Goal: Task Accomplishment & Management: Use online tool/utility

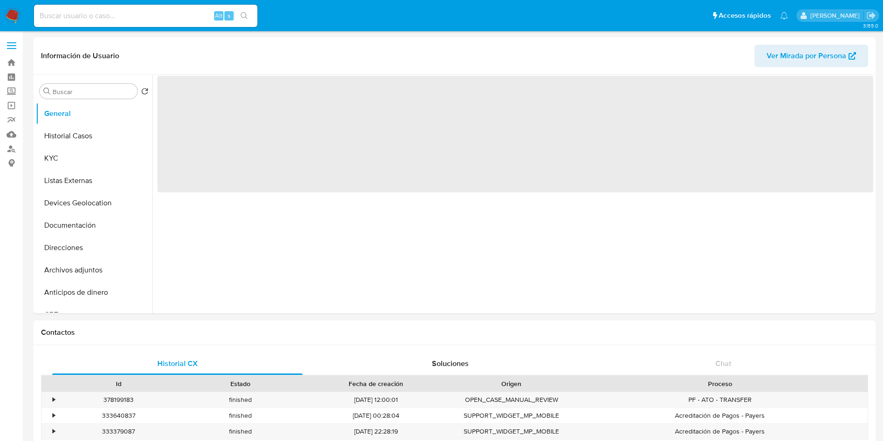
click at [16, 13] on img at bounding box center [13, 16] width 16 height 16
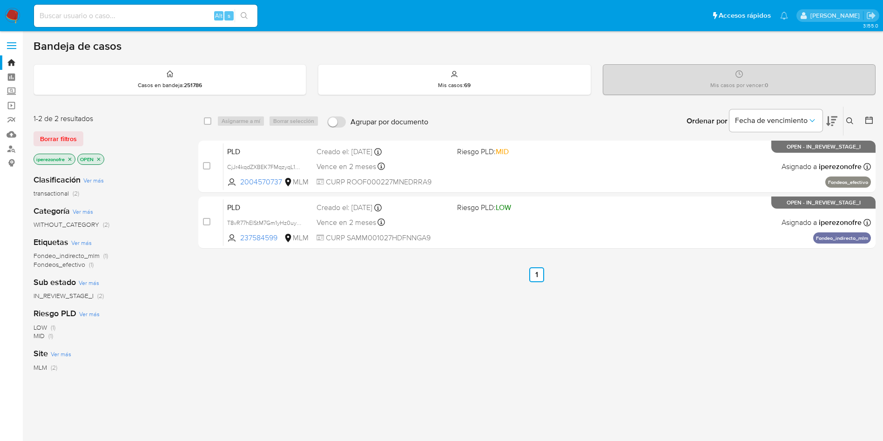
click at [850, 116] on button at bounding box center [851, 120] width 15 height 11
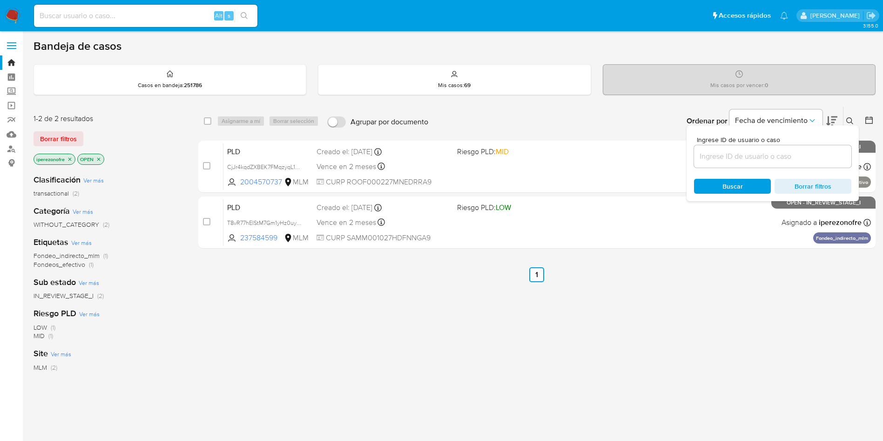
click at [710, 160] on input at bounding box center [772, 156] width 157 height 12
type input "2004570737"
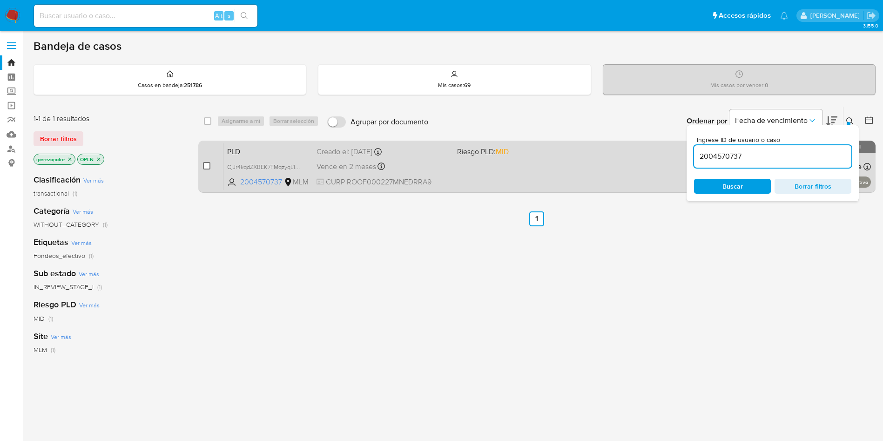
click at [205, 162] on input "checkbox" at bounding box center [206, 165] width 7 height 7
checkbox input "true"
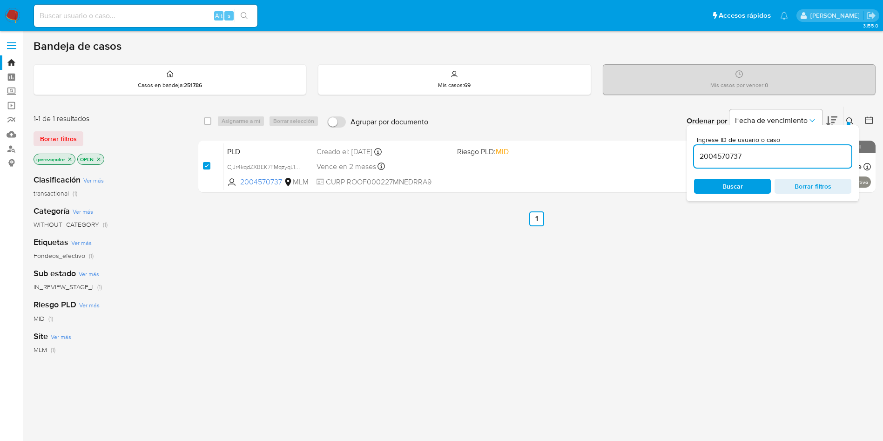
checkbox input "true"
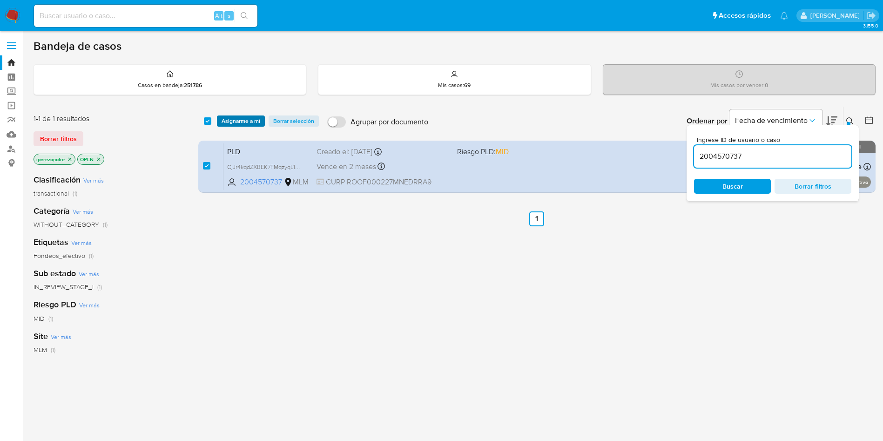
click at [240, 118] on span "Asignarme a mí" at bounding box center [241, 120] width 39 height 9
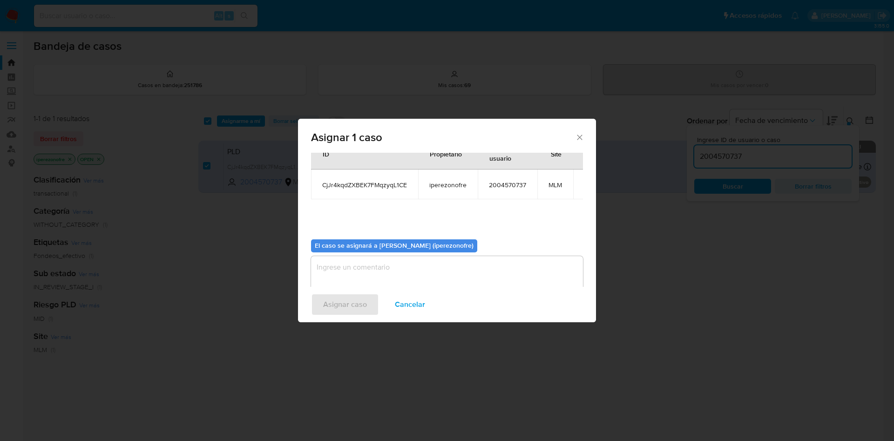
scroll to position [48, 0]
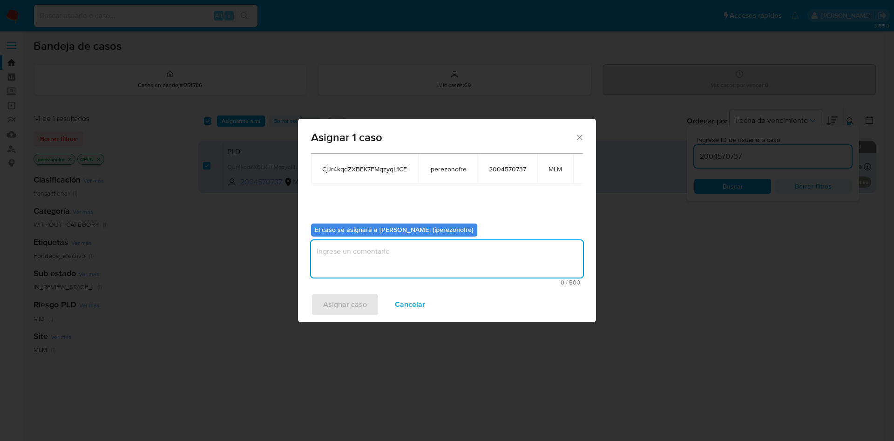
click at [456, 263] on textarea "assign-modal" at bounding box center [447, 258] width 272 height 37
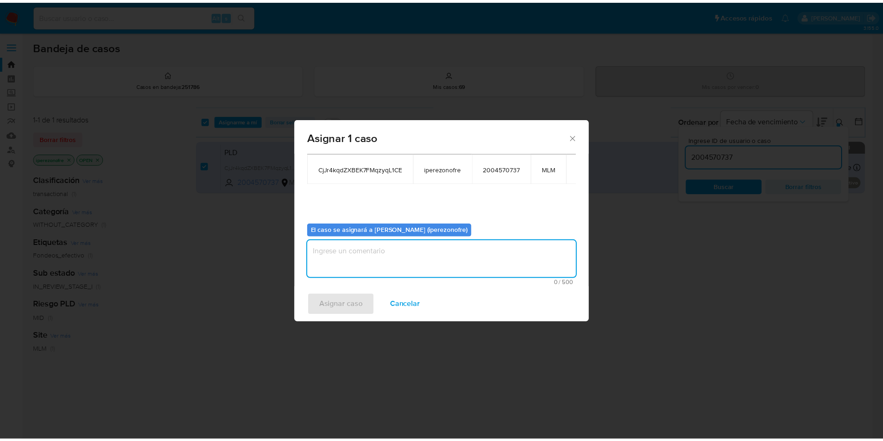
scroll to position [0, 0]
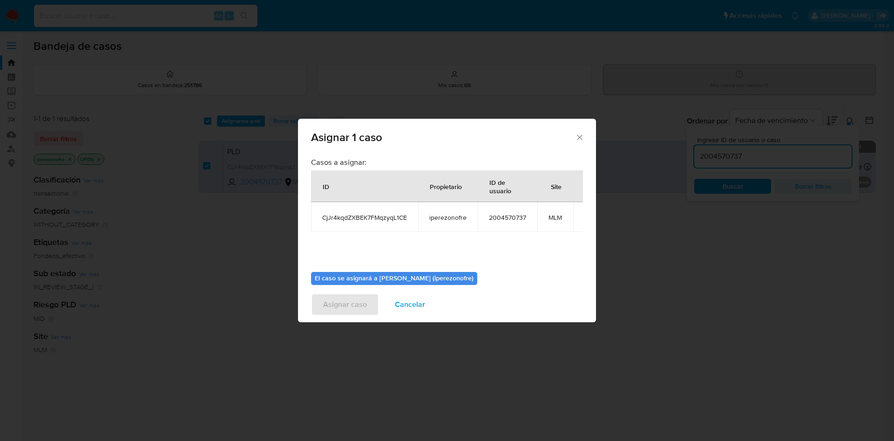
click at [412, 302] on span "Cancelar" at bounding box center [410, 304] width 30 height 20
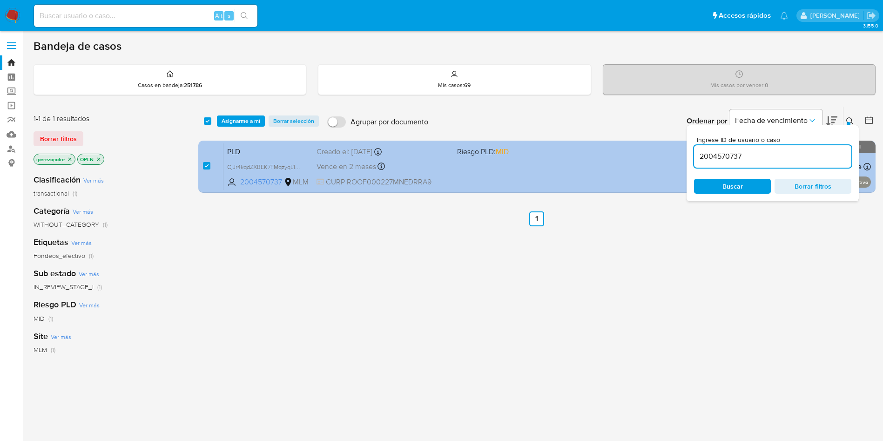
click at [342, 163] on span "Vence en 2 meses" at bounding box center [347, 167] width 60 height 10
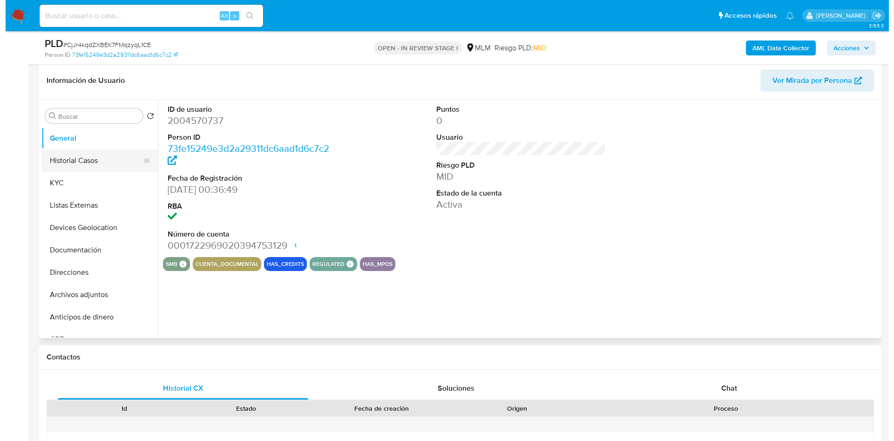
scroll to position [140, 0]
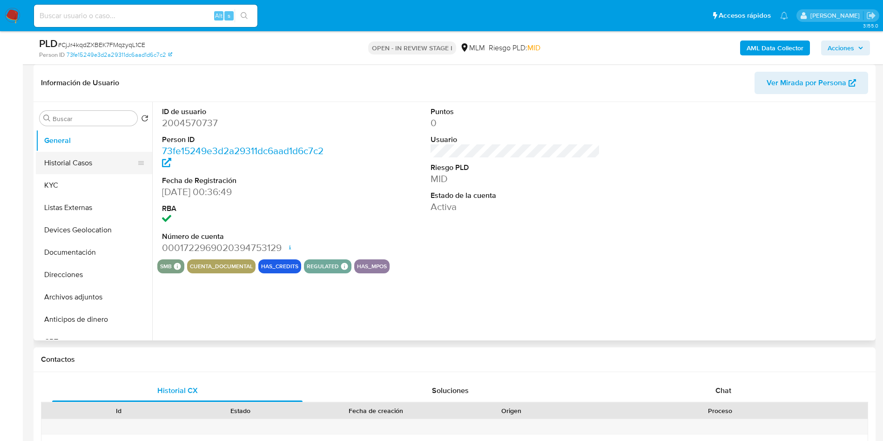
click at [84, 168] on button "Historial Casos" at bounding box center [90, 163] width 109 height 22
select select "10"
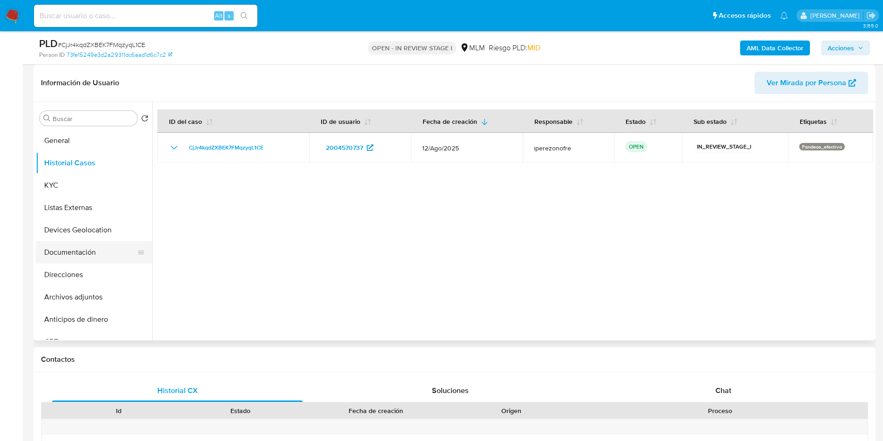
click at [93, 256] on button "Documentación" at bounding box center [90, 252] width 109 height 22
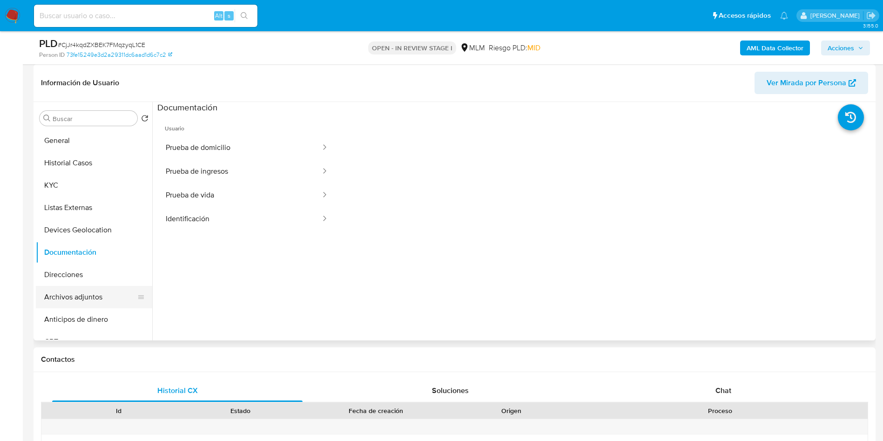
click at [60, 295] on button "Archivos adjuntos" at bounding box center [90, 297] width 109 height 22
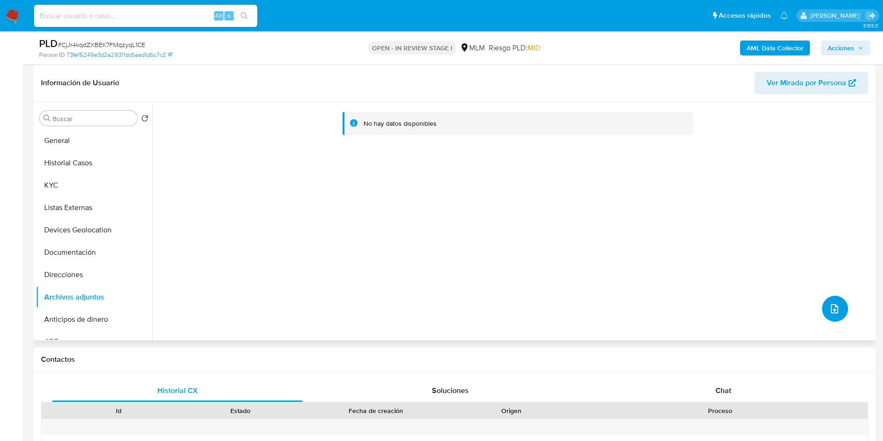
click at [834, 305] on icon "upload-file" at bounding box center [834, 308] width 11 height 11
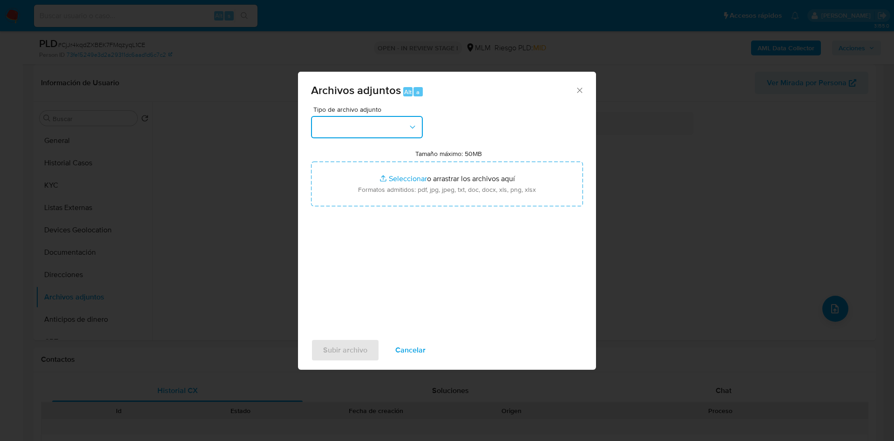
click at [397, 130] on button "button" at bounding box center [367, 127] width 112 height 22
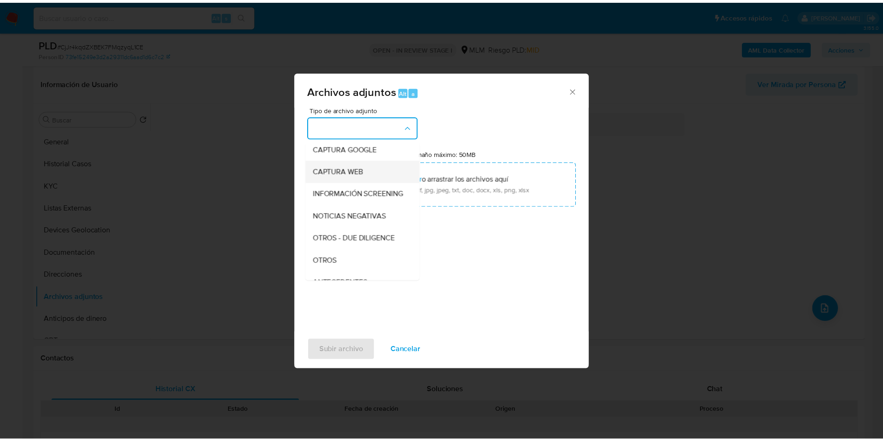
scroll to position [70, 0]
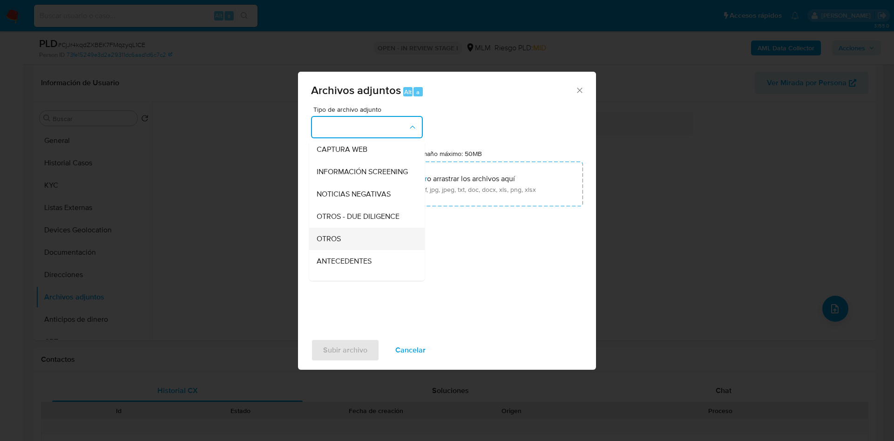
click at [322, 242] on div "OTROS" at bounding box center [364, 239] width 95 height 22
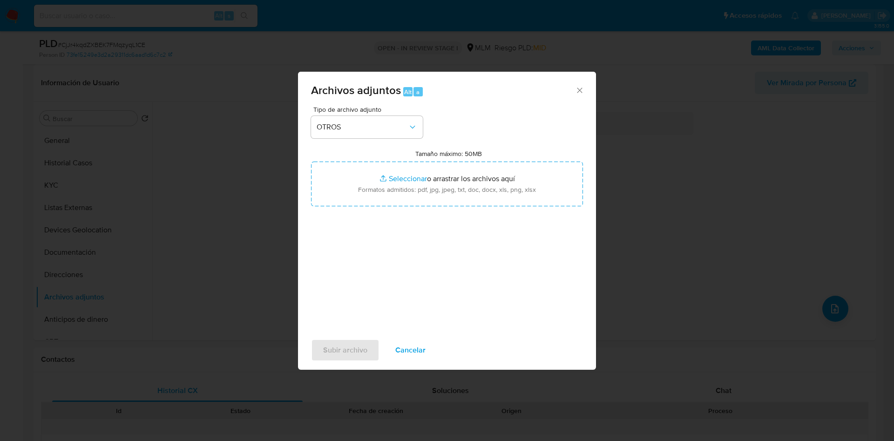
click at [500, 265] on div "Tipo de archivo adjunto OTROS Tamaño máximo: 50MB Seleccionar archivos Seleccio…" at bounding box center [447, 216] width 272 height 220
click at [348, 352] on span "Subir archivo" at bounding box center [345, 350] width 44 height 20
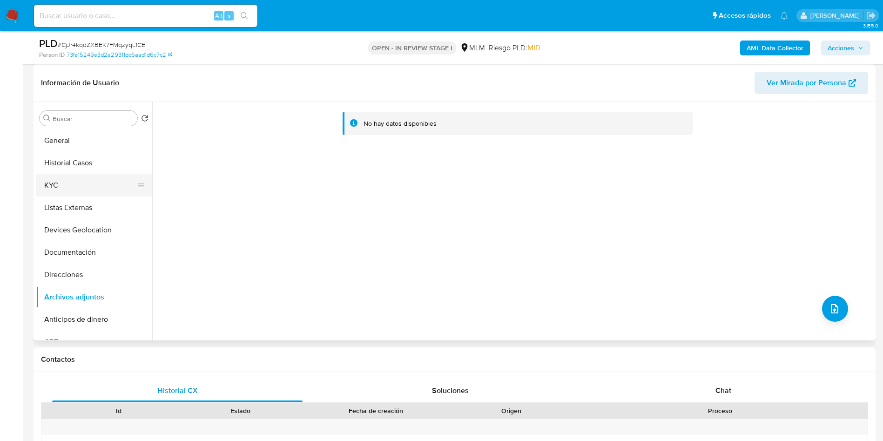
click at [65, 188] on button "KYC" at bounding box center [90, 185] width 109 height 22
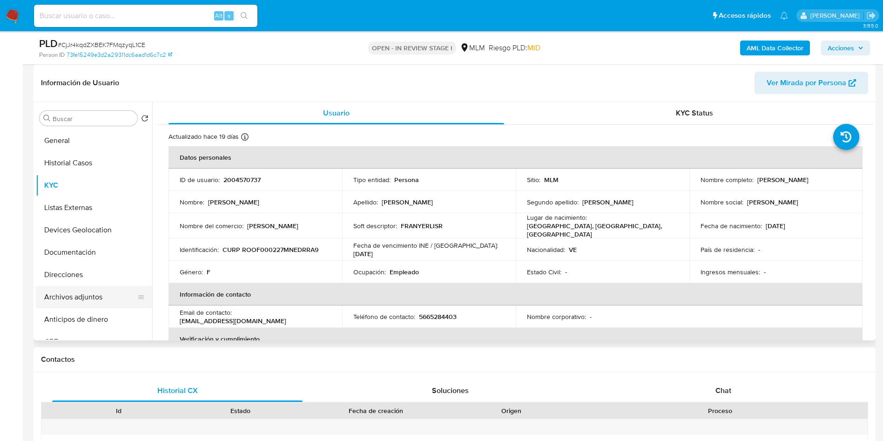
click at [77, 299] on button "Archivos adjuntos" at bounding box center [90, 297] width 109 height 22
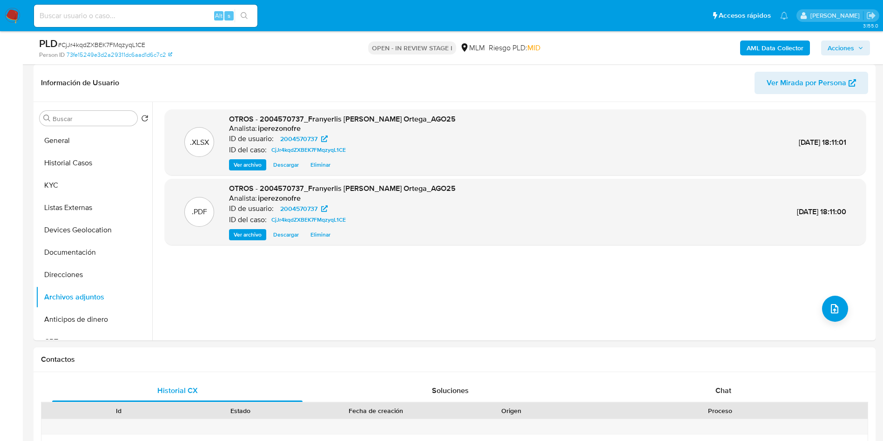
click at [843, 41] on span "Acciones" at bounding box center [841, 48] width 27 height 15
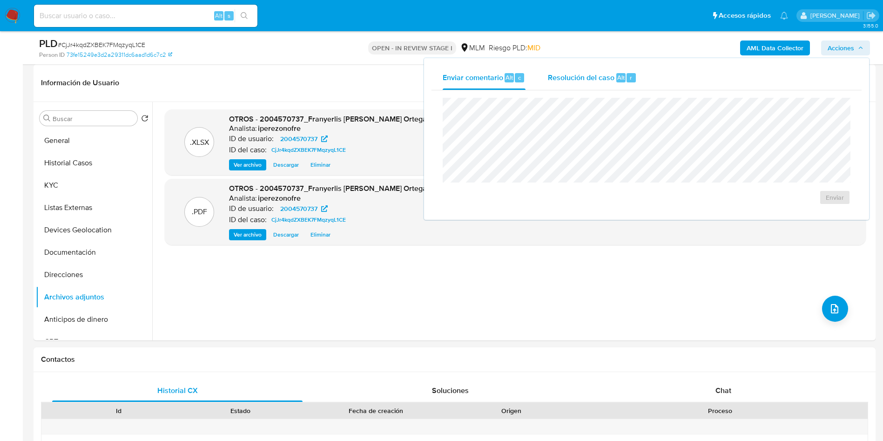
click at [571, 76] on span "Resolución del caso" at bounding box center [581, 77] width 67 height 11
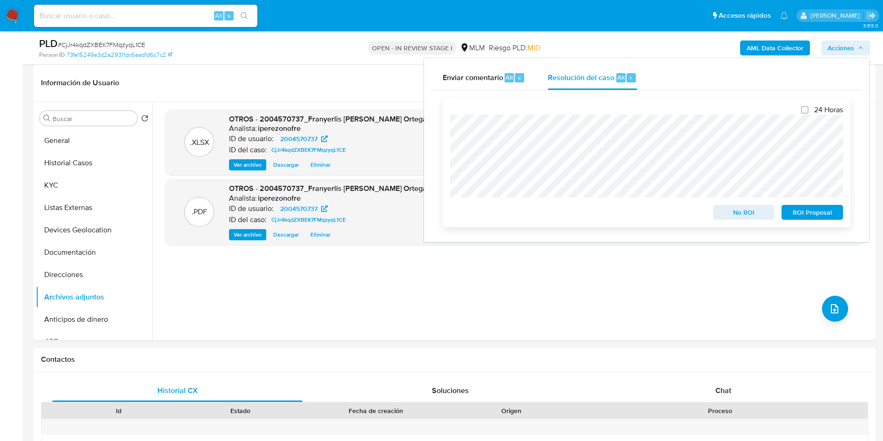
click at [825, 215] on span "ROI Proposal" at bounding box center [812, 212] width 48 height 13
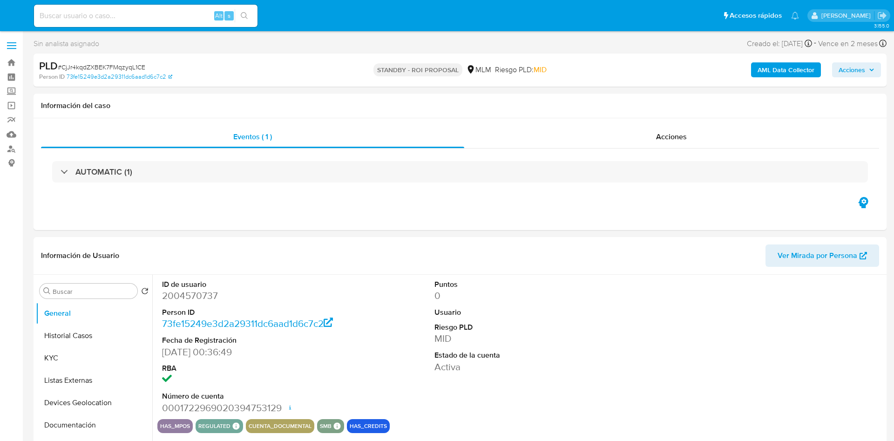
select select "10"
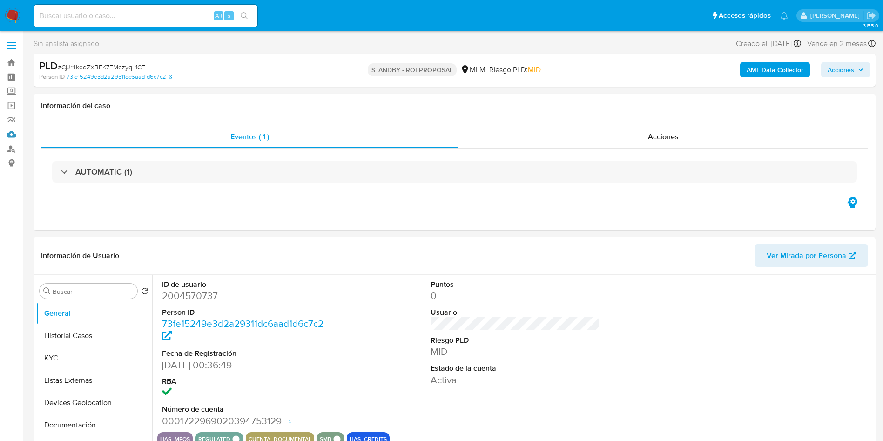
click at [10, 133] on link "Mulan" at bounding box center [55, 134] width 111 height 14
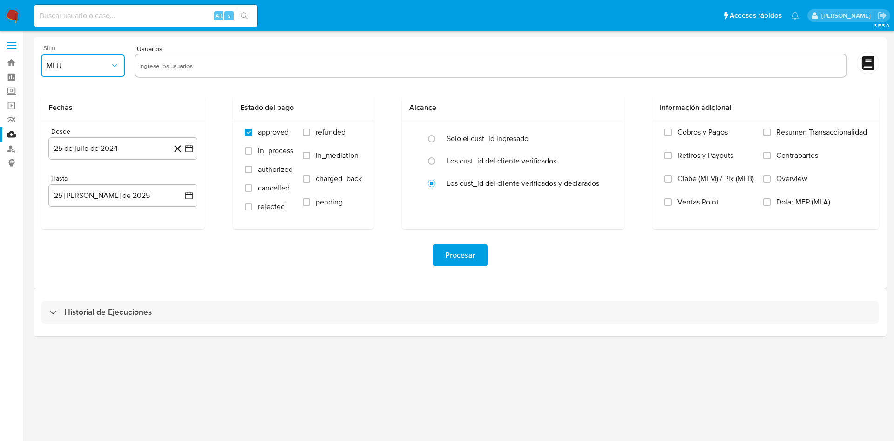
click at [111, 66] on icon "button" at bounding box center [114, 65] width 9 height 9
drag, startPoint x: 70, startPoint y: 201, endPoint x: 77, endPoint y: 202, distance: 7.1
click at [70, 200] on div "MLM" at bounding box center [80, 202] width 67 height 22
click at [191, 152] on icon "button" at bounding box center [188, 148] width 9 height 9
click at [179, 182] on icon "Mes siguiente" at bounding box center [180, 181] width 11 height 11
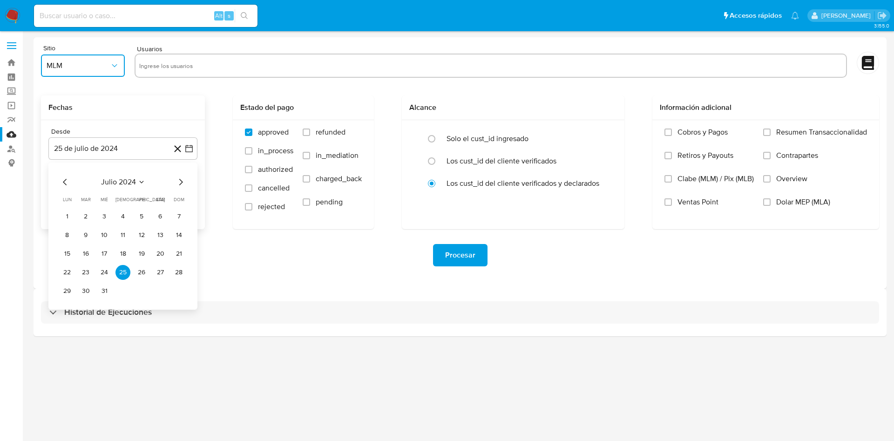
click at [179, 182] on icon "Mes siguiente" at bounding box center [180, 181] width 11 height 11
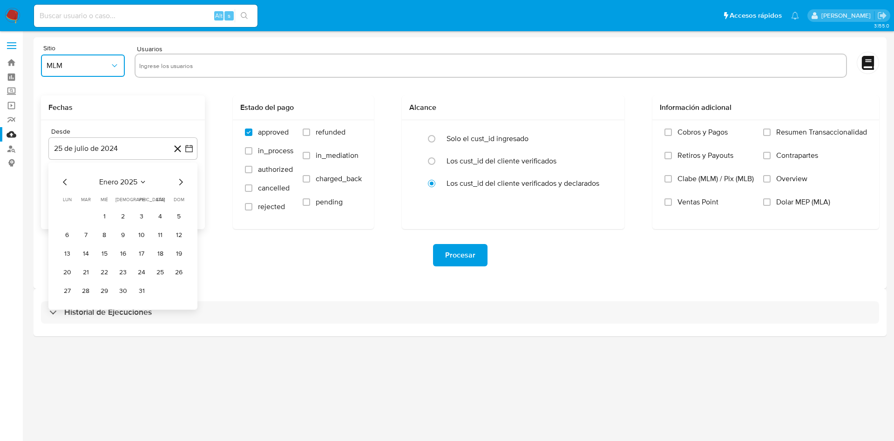
click at [179, 182] on icon "Mes siguiente" at bounding box center [180, 181] width 11 height 11
drag, startPoint x: 85, startPoint y: 217, endPoint x: 110, endPoint y: 224, distance: 26.4
click at [82, 217] on button "1" at bounding box center [85, 216] width 15 height 15
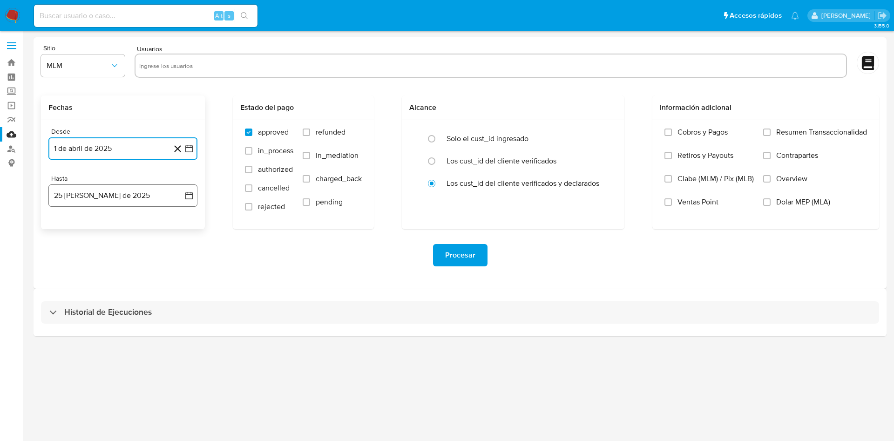
click at [190, 191] on icon "button" at bounding box center [188, 195] width 9 height 9
click at [61, 229] on icon "Mes anterior" at bounding box center [65, 228] width 11 height 11
click at [118, 337] on button "31" at bounding box center [122, 338] width 15 height 15
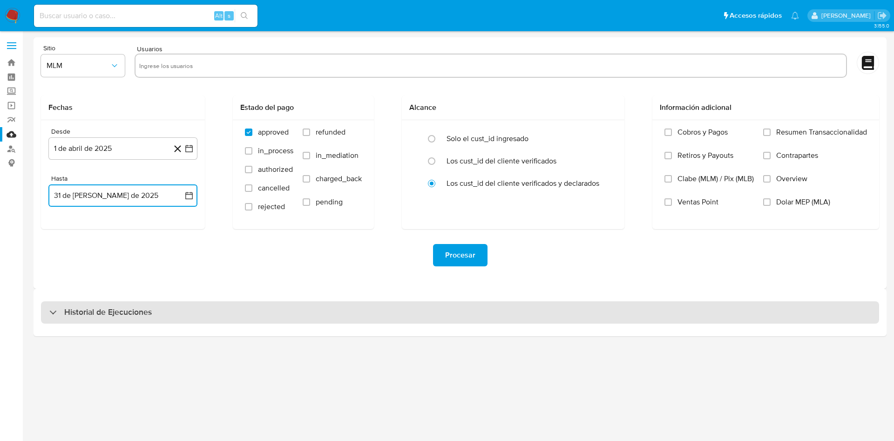
click at [265, 309] on div "Historial de Ejecuciones" at bounding box center [460, 312] width 838 height 22
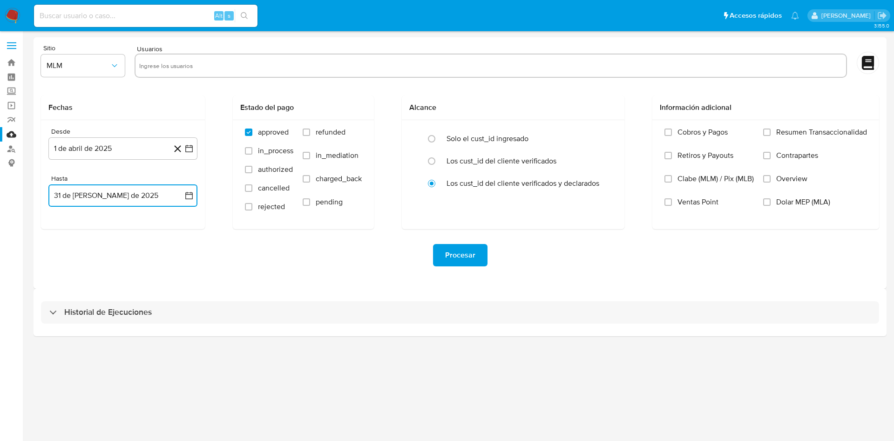
select select "10"
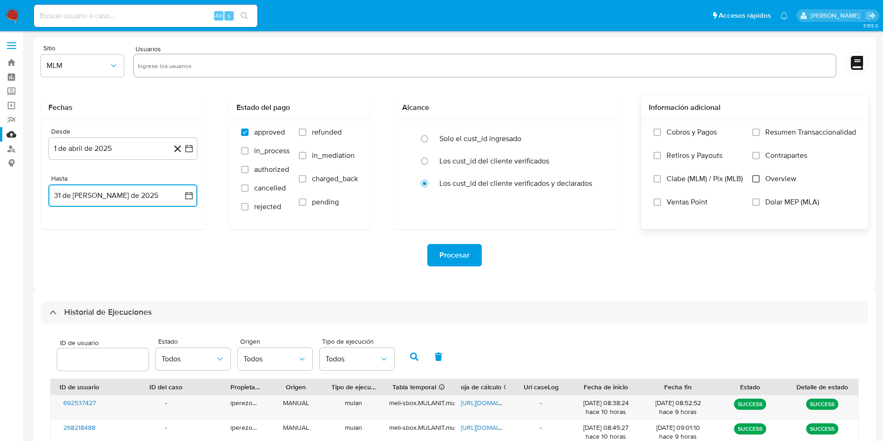
click at [757, 179] on input "Overview" at bounding box center [755, 178] width 7 height 7
click at [636, 275] on div "Procesar" at bounding box center [454, 255] width 827 height 52
click at [193, 64] on input "text" at bounding box center [485, 65] width 694 height 15
paste input "1632538655"
type input "1632538655"
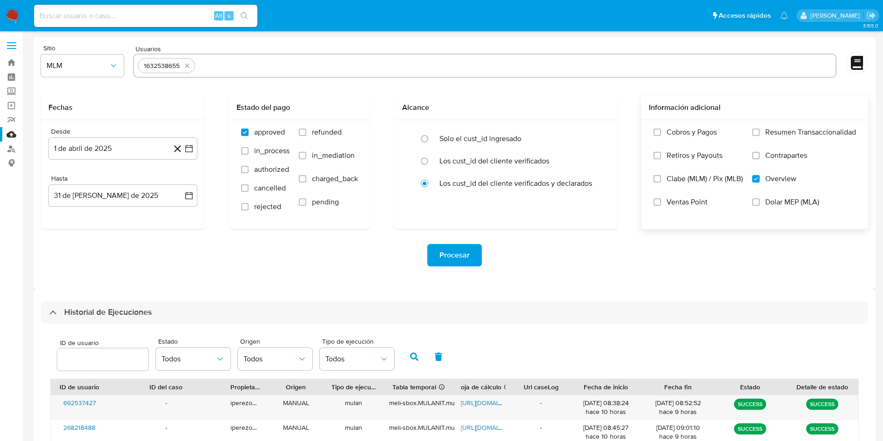
paste input "1776445525"
type input "1776445525"
click at [292, 69] on input "text" at bounding box center [545, 65] width 573 height 15
type input "2085851923"
paste input "292864564"
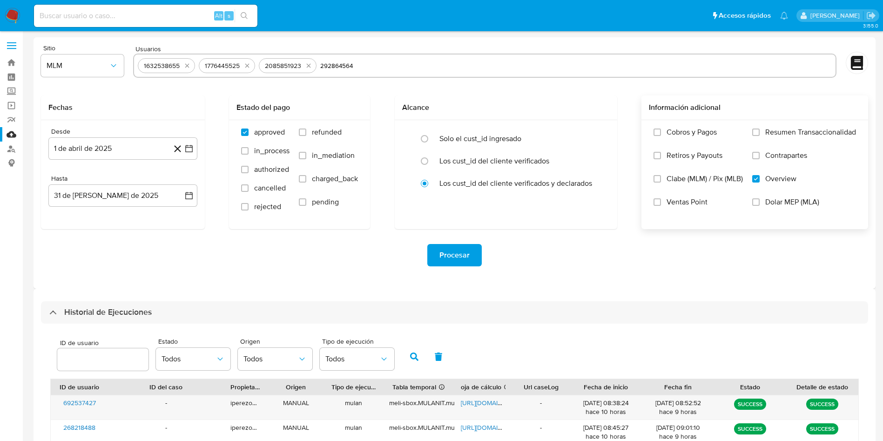
type input "292864564"
paste input "385667049"
type input "385667049"
paste input "1844773868"
type input "1844773868"
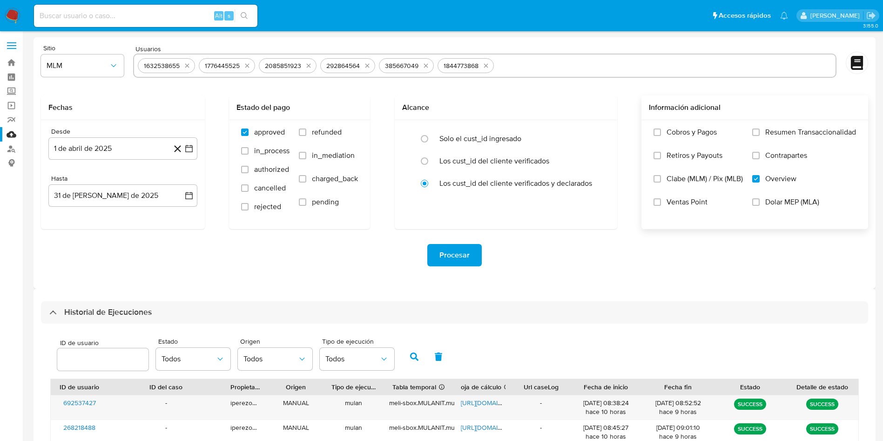
paste input "2115308408"
type input "2115308408"
click at [463, 256] on span "Procesar" at bounding box center [455, 255] width 30 height 20
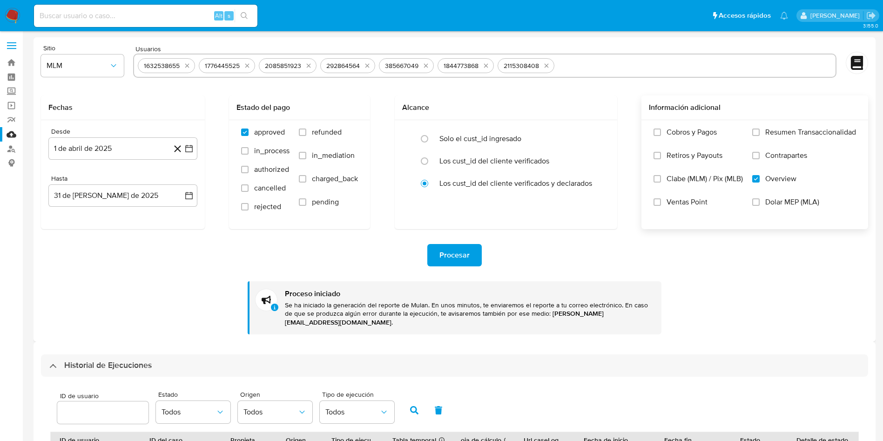
click at [567, 64] on input "text" at bounding box center [695, 65] width 274 height 15
paste input "43249815"
type input "43249815"
paste input "67979129"
type input "67979129"
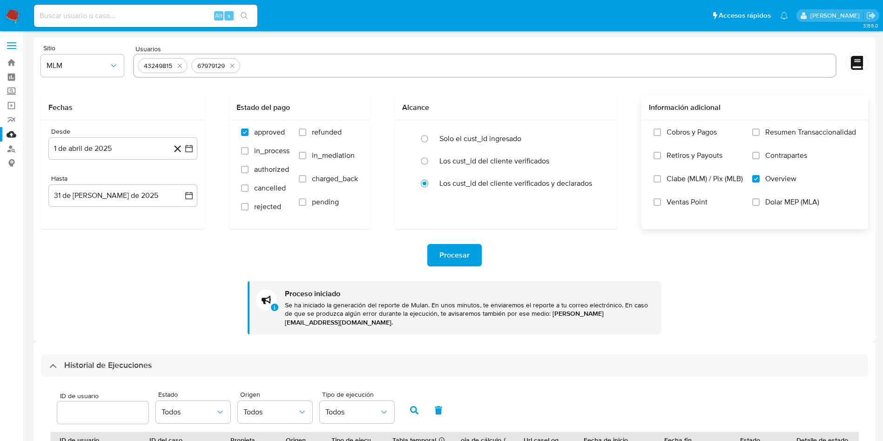
paste input "137343033"
type input "137343033"
paste input "1207535681"
type input "1207535681"
paste input "316021570"
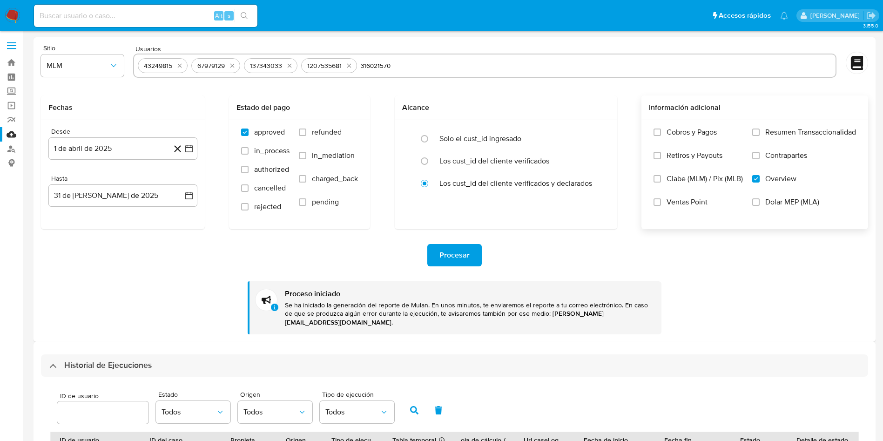
type input "316021570"
paste input "431547254"
type input "431547254"
click at [456, 255] on span "Procesar" at bounding box center [455, 255] width 30 height 20
click at [541, 64] on input "text" at bounding box center [653, 65] width 358 height 15
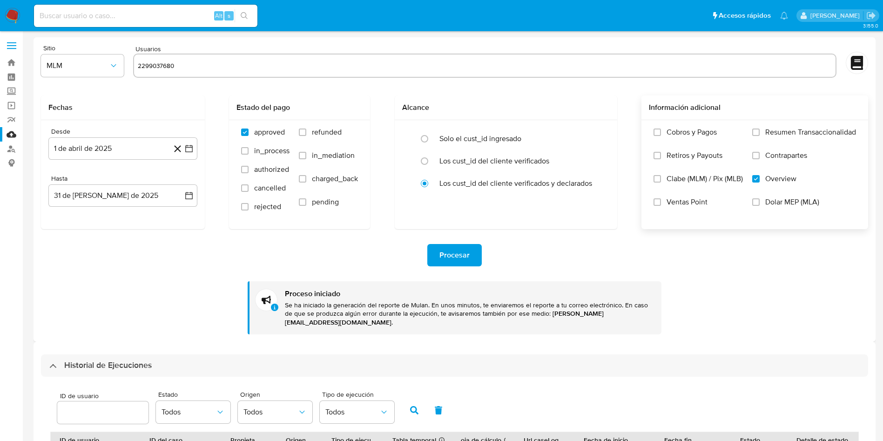
type input "2299037680"
click at [304, 63] on input "text" at bounding box center [516, 65] width 631 height 15
type input "2226117079"
click at [454, 257] on span "Procesar" at bounding box center [455, 255] width 30 height 20
click at [293, 61] on input "text" at bounding box center [546, 65] width 572 height 15
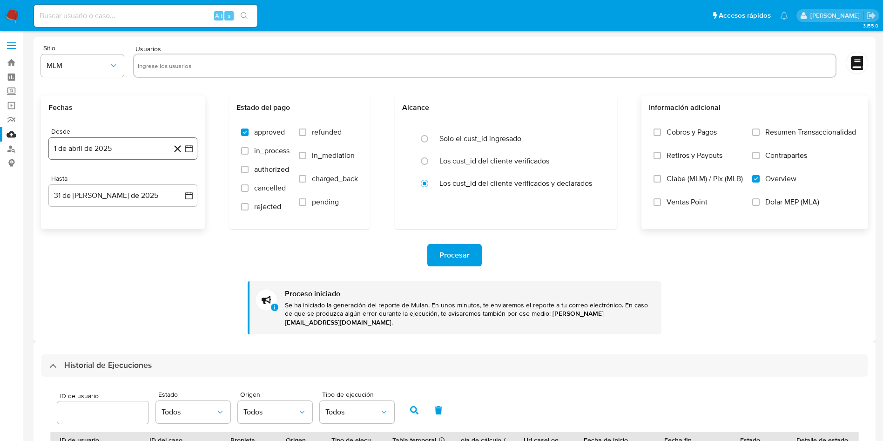
click at [189, 146] on icon "button" at bounding box center [188, 148] width 9 height 9
click at [180, 184] on icon "Mes siguiente" at bounding box center [181, 182] width 4 height 7
click at [157, 269] on button "21" at bounding box center [160, 272] width 15 height 15
click at [268, 74] on div at bounding box center [484, 66] width 703 height 24
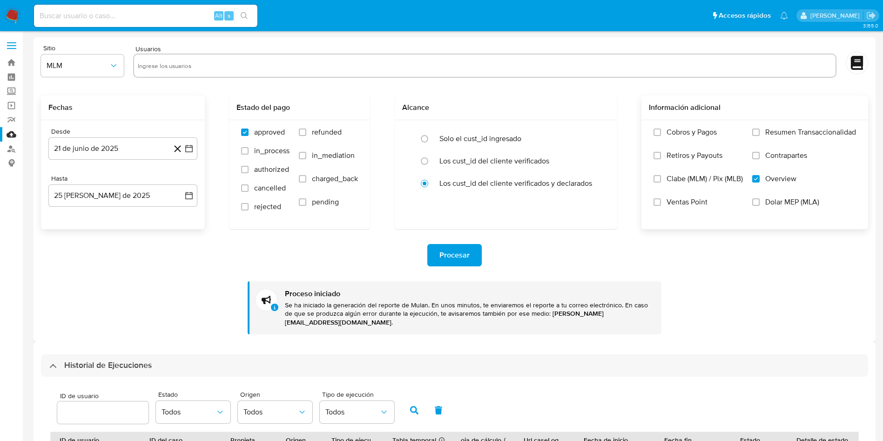
paste input "161983442"
type input "161983442"
click at [465, 254] on span "Procesar" at bounding box center [455, 255] width 30 height 20
click at [187, 145] on icon "button" at bounding box center [188, 148] width 7 height 7
click at [62, 182] on icon "Mes anterior" at bounding box center [65, 181] width 11 height 11
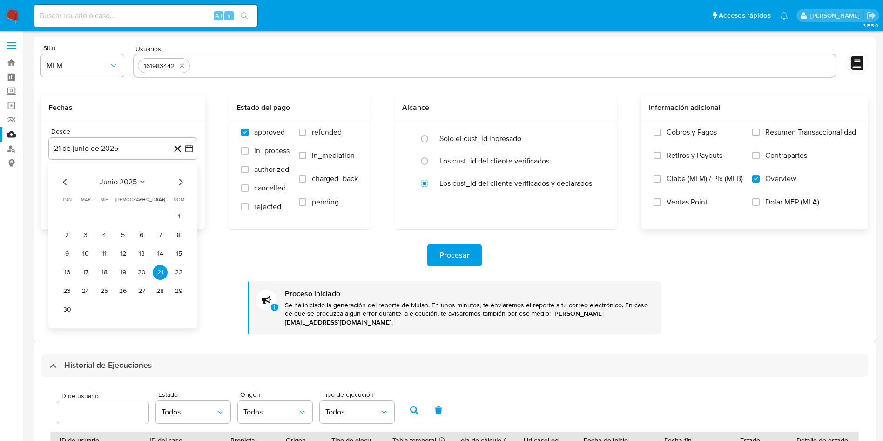
click at [62, 182] on icon "Mes anterior" at bounding box center [65, 181] width 11 height 11
click at [62, 183] on icon "Mes anterior" at bounding box center [65, 181] width 11 height 11
click at [180, 181] on icon "Mes siguiente" at bounding box center [180, 181] width 11 height 11
click at [87, 251] on button "15" at bounding box center [85, 253] width 15 height 15
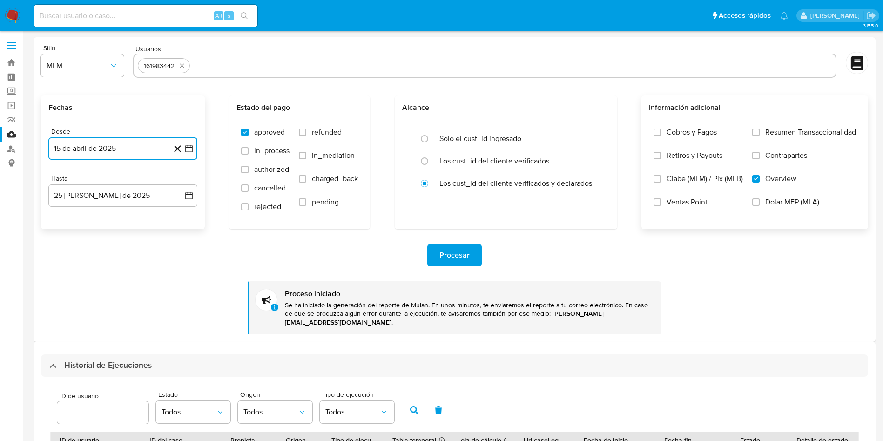
click at [226, 65] on input "text" at bounding box center [513, 65] width 638 height 15
type input "2388805535"
click at [455, 254] on span "Procesar" at bounding box center [455, 255] width 30 height 20
click at [188, 146] on icon "button" at bounding box center [188, 148] width 9 height 9
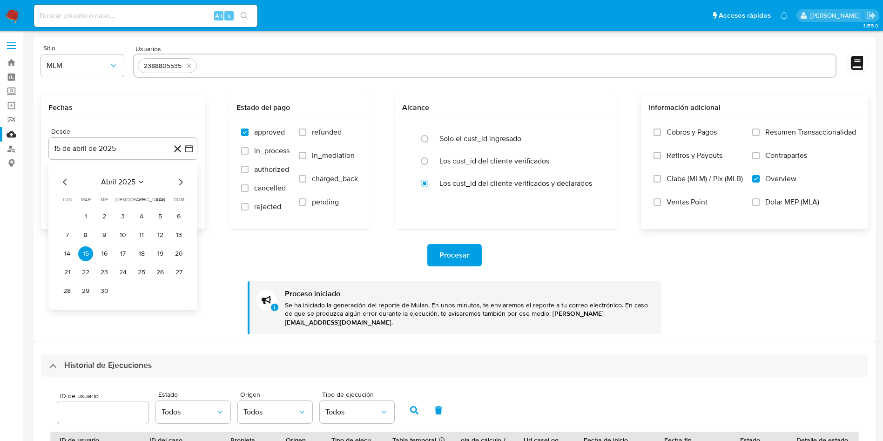
click at [178, 182] on icon "Mes siguiente" at bounding box center [180, 181] width 11 height 11
click at [69, 271] on button "19" at bounding box center [67, 272] width 15 height 15
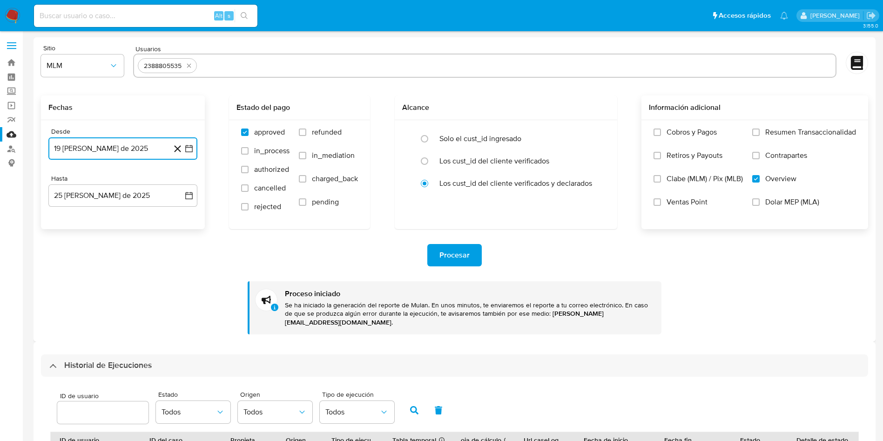
click at [215, 65] on input "text" at bounding box center [516, 65] width 631 height 15
type input "2450973460"
click at [450, 254] on span "Procesar" at bounding box center [455, 255] width 30 height 20
click at [189, 144] on icon "button" at bounding box center [188, 148] width 9 height 9
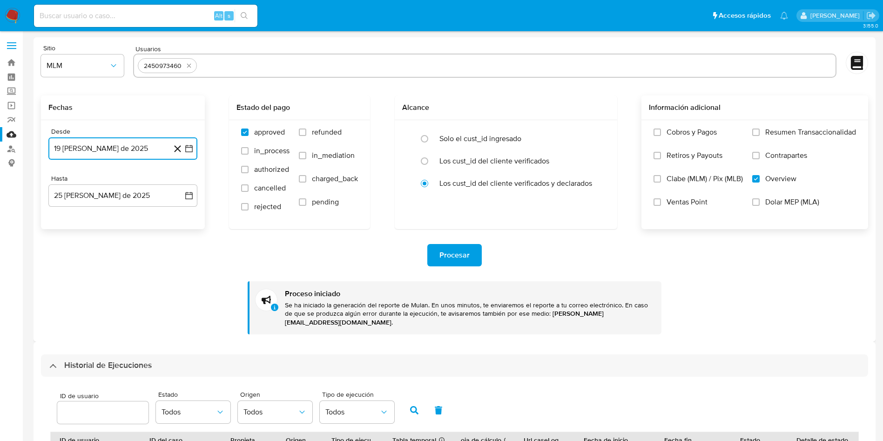
click at [187, 146] on icon "button" at bounding box center [188, 148] width 9 height 9
click at [183, 182] on icon "Mes siguiente" at bounding box center [181, 182] width 4 height 7
click at [66, 248] on button "9" at bounding box center [67, 253] width 15 height 15
click at [217, 70] on input "text" at bounding box center [516, 65] width 631 height 15
type input "2484507995"
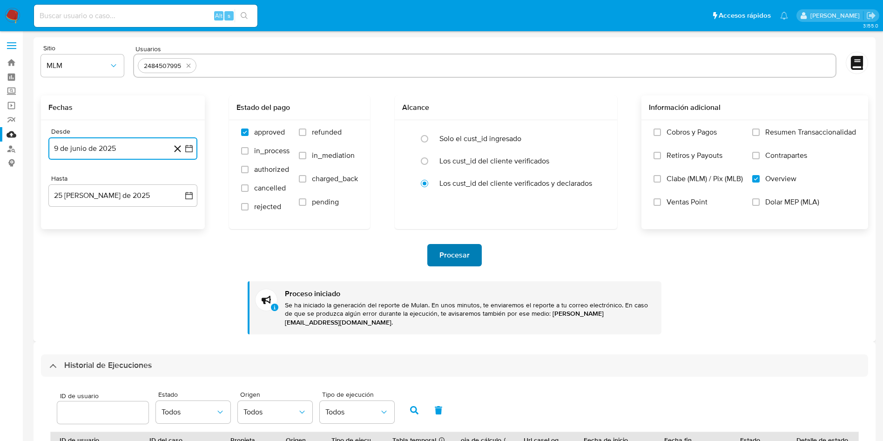
click at [457, 250] on span "Procesar" at bounding box center [455, 255] width 30 height 20
click at [188, 146] on icon "button" at bounding box center [188, 148] width 7 height 7
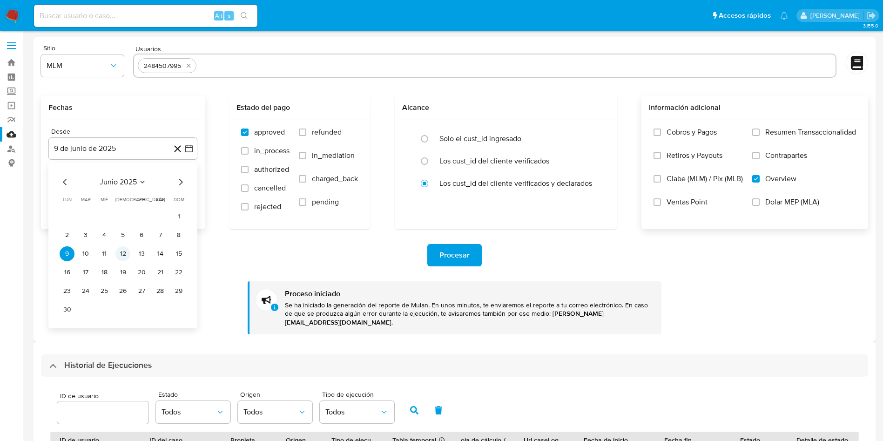
click at [121, 251] on button "12" at bounding box center [122, 253] width 15 height 15
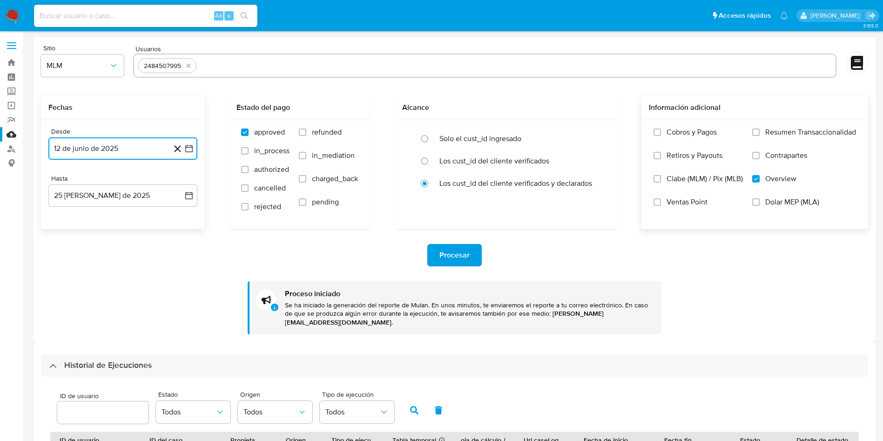
click at [270, 62] on input "text" at bounding box center [515, 65] width 631 height 15
type input "2491720995"
click at [448, 256] on span "Procesar" at bounding box center [455, 255] width 30 height 20
click at [191, 150] on icon "button" at bounding box center [188, 148] width 9 height 9
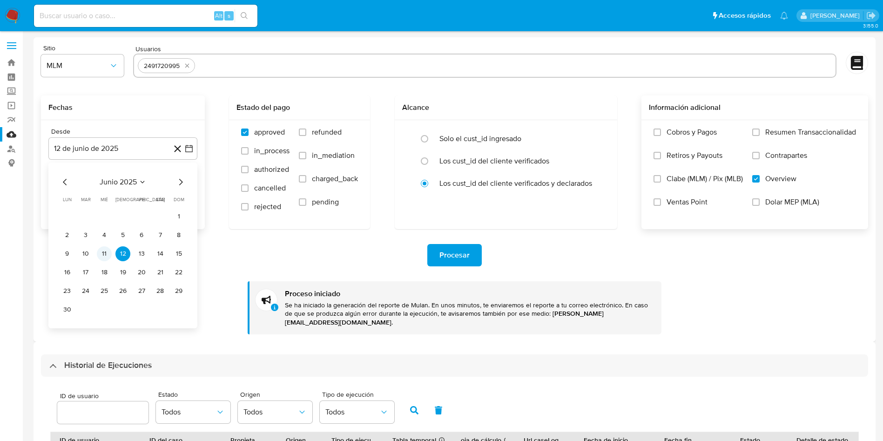
click at [105, 252] on button "11" at bounding box center [104, 253] width 15 height 15
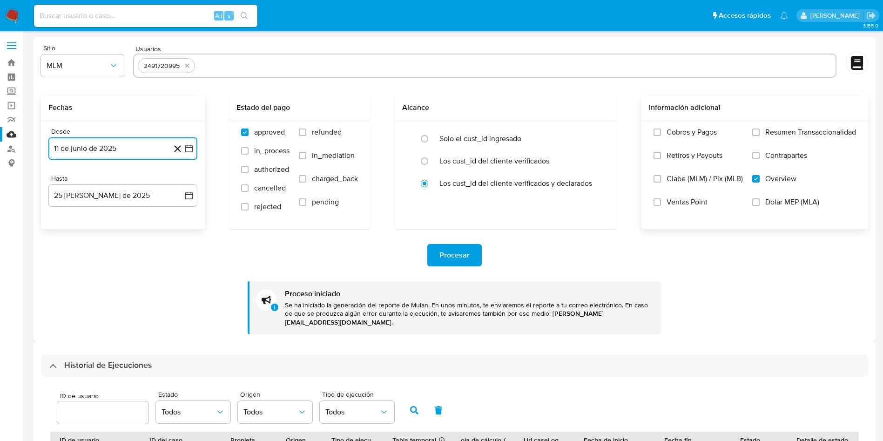
click at [240, 69] on input "text" at bounding box center [515, 65] width 633 height 15
type input "2493805698"
click at [448, 257] on span "Procesar" at bounding box center [455, 255] width 30 height 20
click at [188, 142] on button "11 de junio de 2025" at bounding box center [122, 148] width 149 height 22
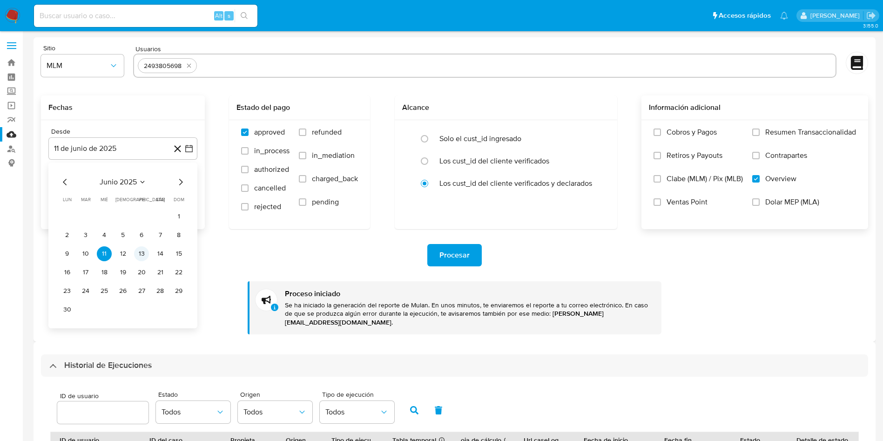
click at [143, 251] on button "13" at bounding box center [141, 253] width 15 height 15
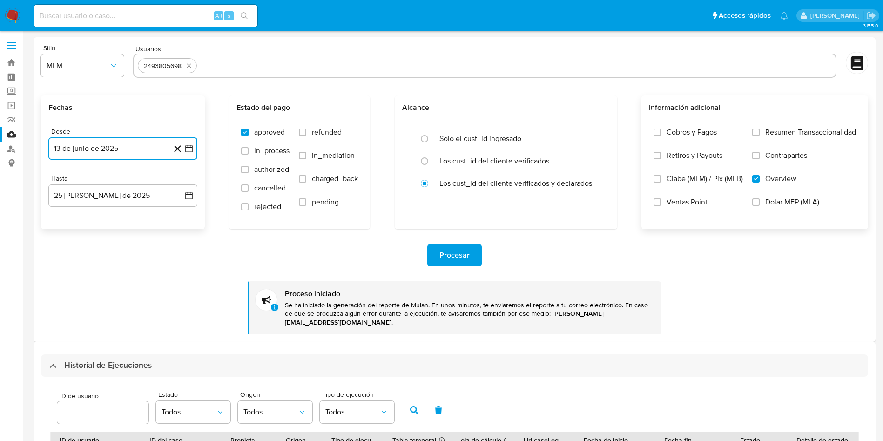
click at [225, 68] on input "text" at bounding box center [516, 65] width 631 height 15
type input "2496373746"
click at [451, 255] on span "Procesar" at bounding box center [455, 255] width 30 height 20
click at [189, 148] on icon "button" at bounding box center [188, 148] width 9 height 9
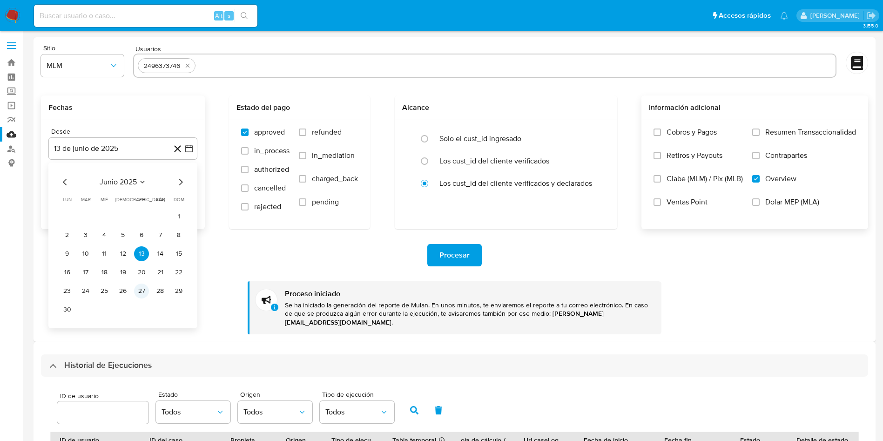
click at [143, 290] on button "27" at bounding box center [141, 291] width 15 height 15
click at [233, 74] on div "2496373746" at bounding box center [484, 66] width 703 height 24
click at [235, 64] on input "text" at bounding box center [515, 65] width 632 height 15
paste input "2519092911"
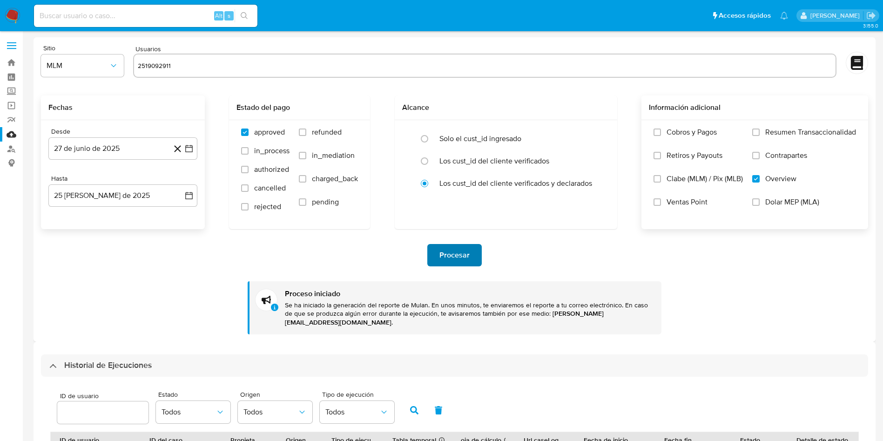
type input "2519092911"
click at [465, 255] on span "Procesar" at bounding box center [455, 255] width 30 height 20
click at [191, 149] on icon "button" at bounding box center [188, 148] width 9 height 9
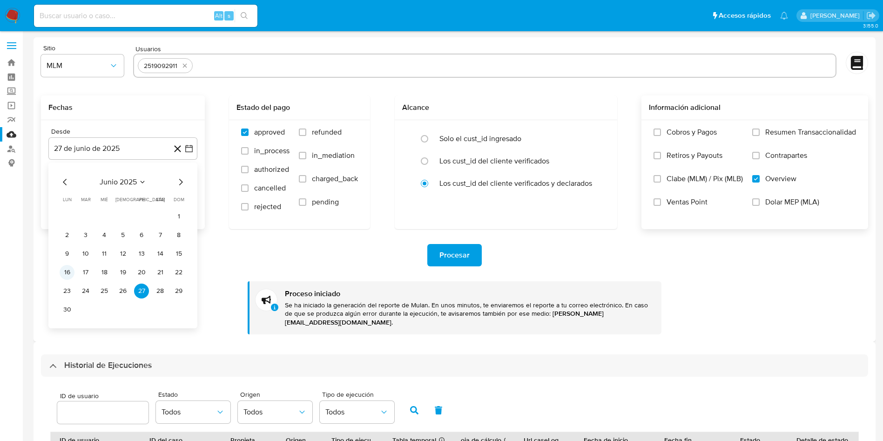
click at [63, 271] on button "16" at bounding box center [67, 272] width 15 height 15
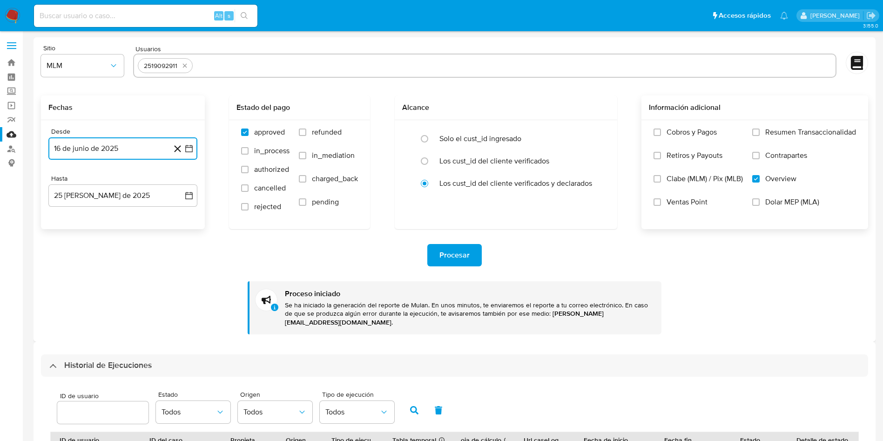
click at [229, 65] on input "text" at bounding box center [513, 65] width 635 height 15
type input "824475632"
click at [458, 261] on span "Procesar" at bounding box center [455, 255] width 30 height 20
click at [184, 147] on icon "button" at bounding box center [188, 148] width 9 height 9
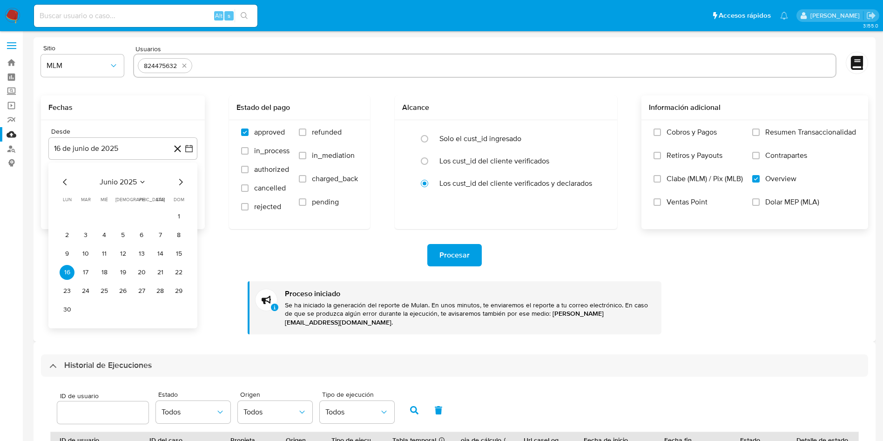
click at [61, 176] on icon "Mes anterior" at bounding box center [65, 181] width 11 height 11
click at [119, 212] on button "1" at bounding box center [122, 216] width 15 height 15
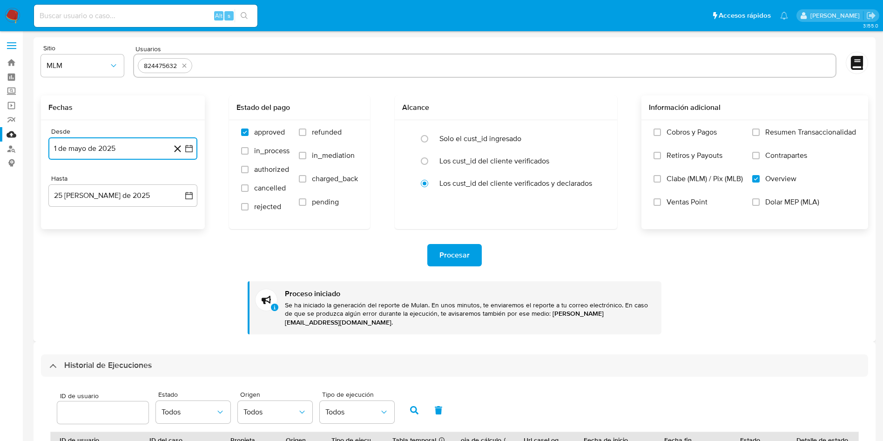
click at [215, 70] on input "text" at bounding box center [514, 65] width 636 height 15
type input "1021491318"
click at [446, 250] on span "Procesar" at bounding box center [455, 255] width 30 height 20
click at [186, 149] on icon "button" at bounding box center [188, 148] width 7 height 7
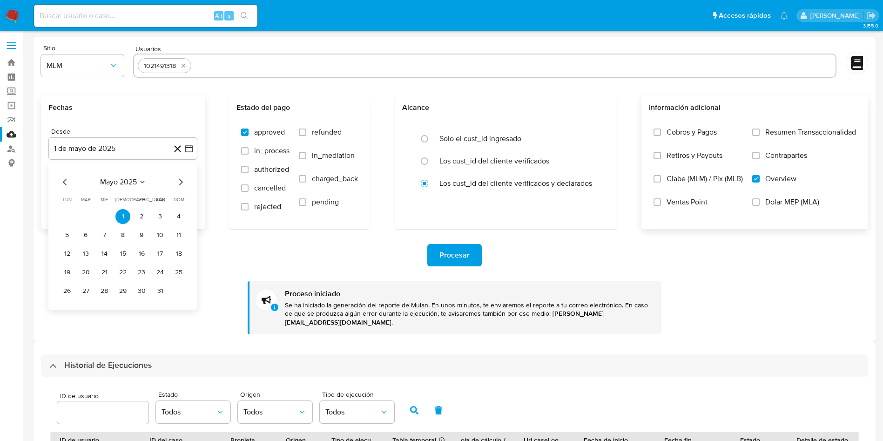
click at [177, 177] on icon "Mes siguiente" at bounding box center [180, 181] width 11 height 11
click at [178, 181] on icon "Mes siguiente" at bounding box center [180, 181] width 11 height 11
click at [67, 232] on button "7" at bounding box center [67, 235] width 15 height 15
click at [223, 56] on div "1021491318" at bounding box center [484, 66] width 703 height 24
click at [225, 66] on input "text" at bounding box center [513, 65] width 636 height 15
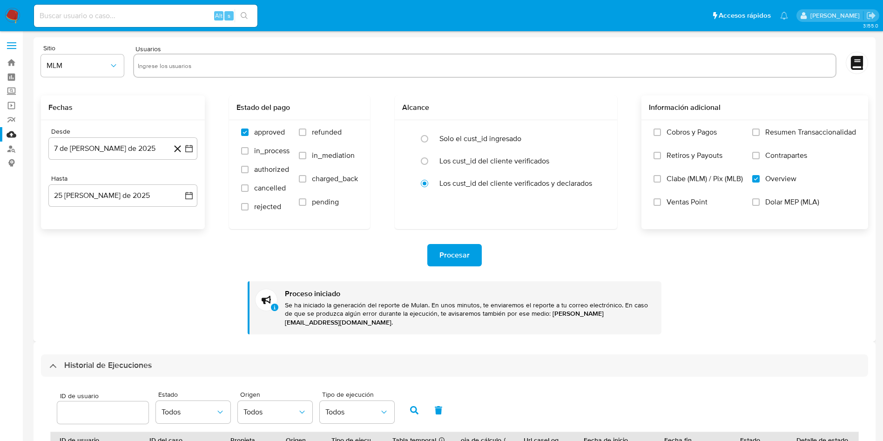
paste input "2430939456"
type input "2430939456"
click at [442, 248] on span "Procesar" at bounding box center [455, 255] width 30 height 20
click at [191, 143] on button "7 de julio de 2025" at bounding box center [122, 148] width 149 height 22
click at [62, 179] on icon "Mes anterior" at bounding box center [65, 181] width 11 height 11
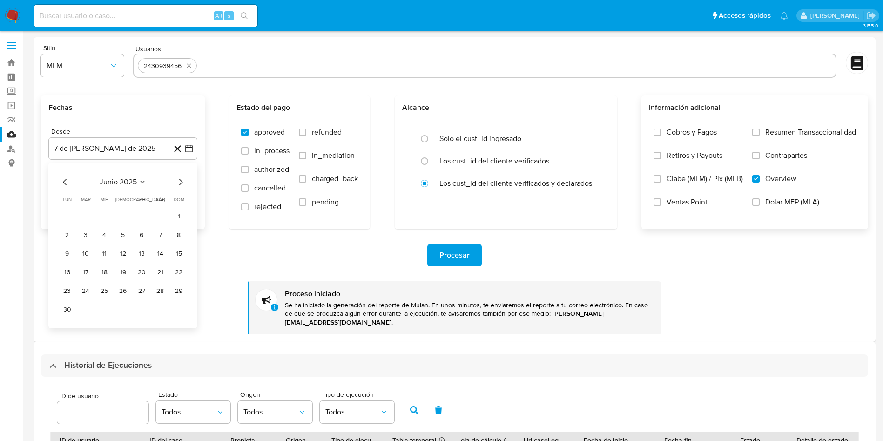
click at [62, 179] on icon "Mes anterior" at bounding box center [65, 181] width 11 height 11
click at [71, 249] on button "12" at bounding box center [67, 253] width 15 height 15
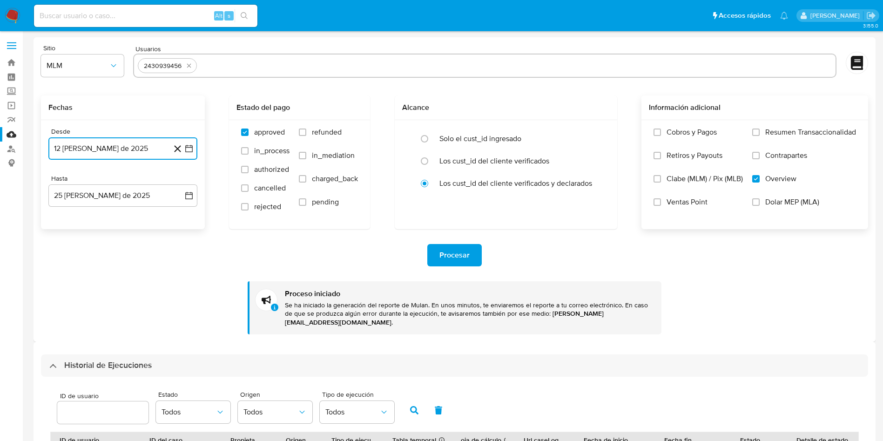
click at [238, 73] on input "text" at bounding box center [516, 65] width 631 height 15
type input "2437441752"
click at [455, 254] on span "Procesar" at bounding box center [455, 255] width 30 height 20
click at [184, 142] on button "12 de mayo de 2025" at bounding box center [122, 148] width 149 height 22
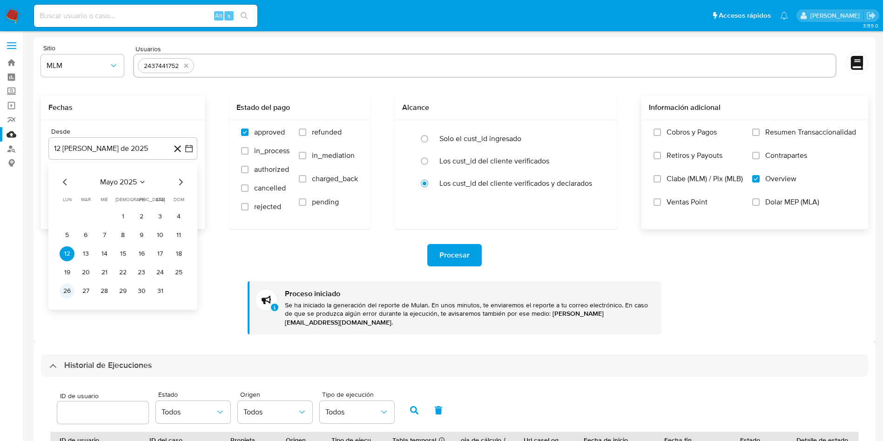
click at [64, 291] on button "26" at bounding box center [67, 291] width 15 height 15
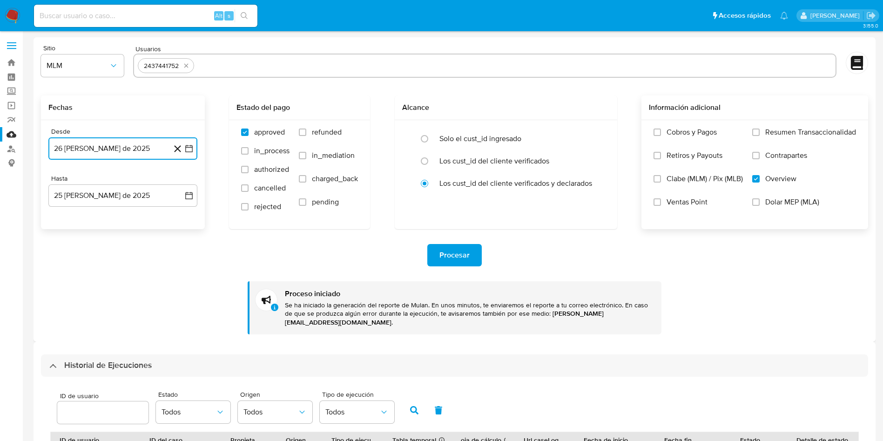
click at [207, 69] on input "text" at bounding box center [515, 65] width 634 height 15
type input "2461722564"
click at [468, 255] on span "Procesar" at bounding box center [455, 255] width 30 height 20
click at [192, 195] on icon "button" at bounding box center [188, 195] width 7 height 7
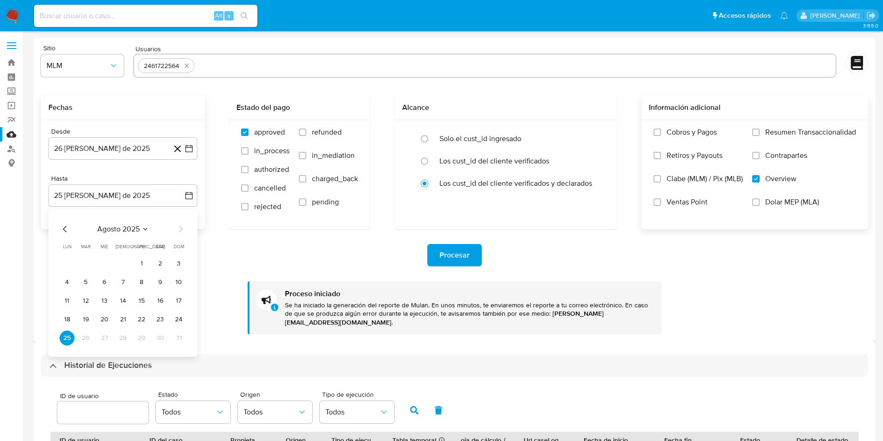
click at [62, 225] on icon "Mes anterior" at bounding box center [65, 228] width 11 height 11
click at [124, 337] on button "31" at bounding box center [122, 338] width 15 height 15
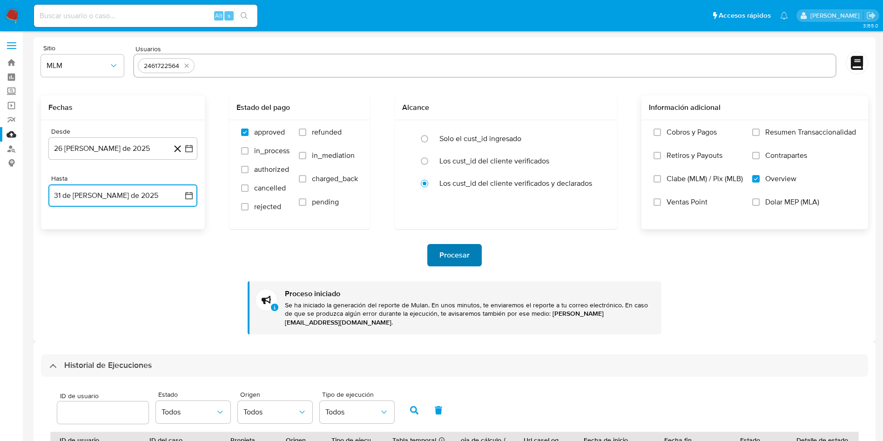
click at [464, 258] on span "Procesar" at bounding box center [455, 255] width 30 height 20
click at [190, 149] on icon "button" at bounding box center [188, 148] width 9 height 9
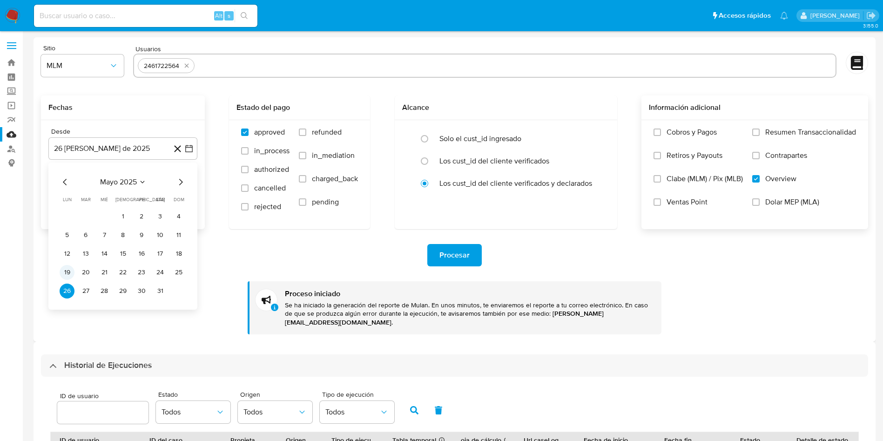
click at [68, 273] on button "19" at bounding box center [67, 272] width 15 height 15
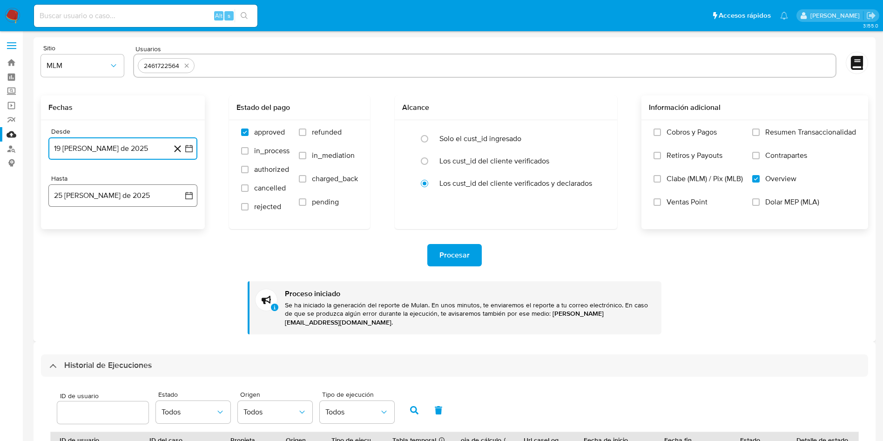
click at [186, 196] on icon "button" at bounding box center [188, 195] width 9 height 9
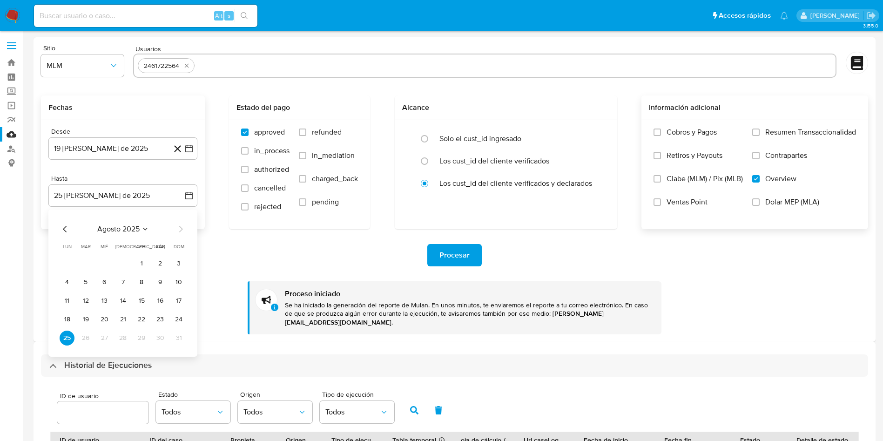
drag, startPoint x: 62, startPoint y: 223, endPoint x: 68, endPoint y: 226, distance: 6.5
click at [68, 226] on div "agosto 2025 agosto 2025 lun lunes mar martes mié miércoles jue jueves vie viern…" at bounding box center [122, 283] width 149 height 147
click at [67, 226] on icon "Mes anterior" at bounding box center [65, 228] width 11 height 11
click at [125, 334] on button "31" at bounding box center [122, 338] width 15 height 15
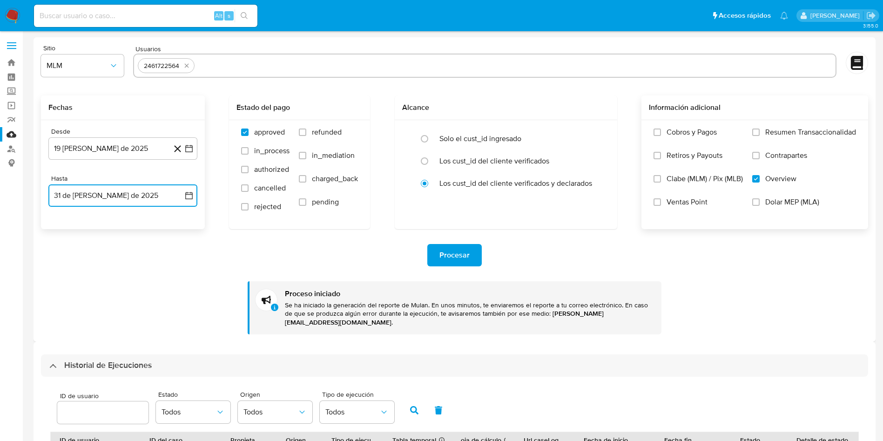
click at [251, 66] on input "text" at bounding box center [514, 65] width 633 height 15
type input "2571908974"
click at [186, 148] on icon "button" at bounding box center [188, 148] width 7 height 7
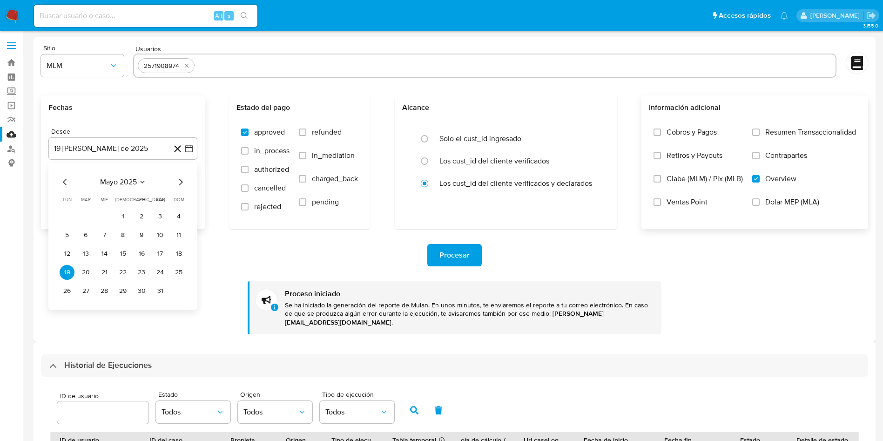
click at [178, 179] on icon "Mes siguiente" at bounding box center [180, 181] width 11 height 11
click at [181, 182] on icon "Mes siguiente" at bounding box center [180, 181] width 11 height 11
click at [161, 248] on button "19" at bounding box center [160, 253] width 15 height 15
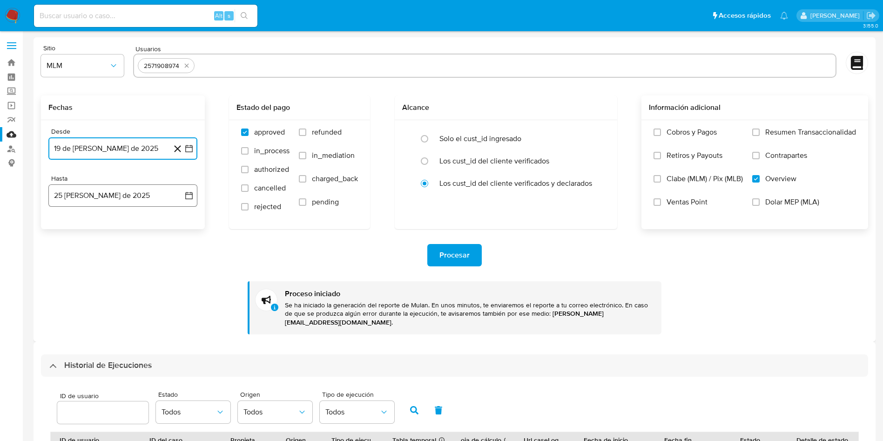
click at [193, 194] on icon "button" at bounding box center [188, 195] width 9 height 9
click at [61, 225] on icon "Mes anterior" at bounding box center [65, 228] width 11 height 11
click at [126, 336] on button "31" at bounding box center [122, 338] width 15 height 15
click at [310, 256] on div "Procesar" at bounding box center [454, 255] width 827 height 22
click at [462, 258] on span "Procesar" at bounding box center [455, 255] width 30 height 20
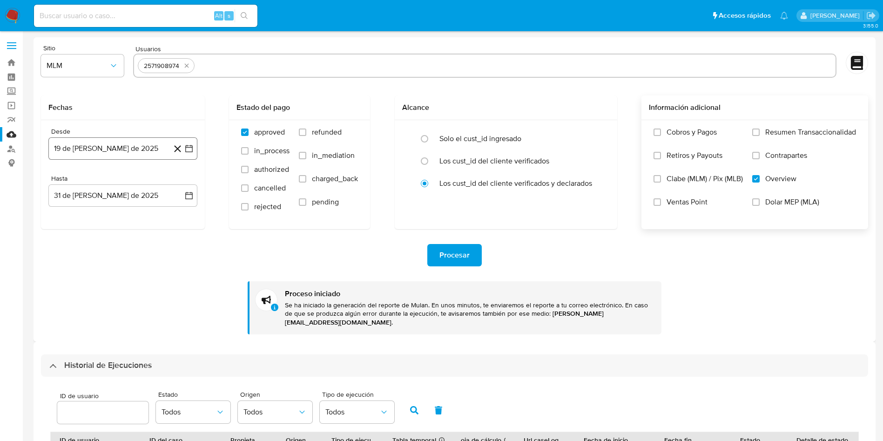
click at [189, 149] on icon "button" at bounding box center [188, 148] width 9 height 9
click at [124, 271] on button "24" at bounding box center [122, 272] width 15 height 15
drag, startPoint x: 199, startPoint y: 189, endPoint x: 192, endPoint y: 189, distance: 7.4
click at [198, 189] on div "Desde 24 de julio de 2025 24-07-2025 Hasta 25 de agosto de 2025 25-08-2025" at bounding box center [123, 174] width 164 height 109
click at [191, 196] on icon "button" at bounding box center [188, 195] width 9 height 9
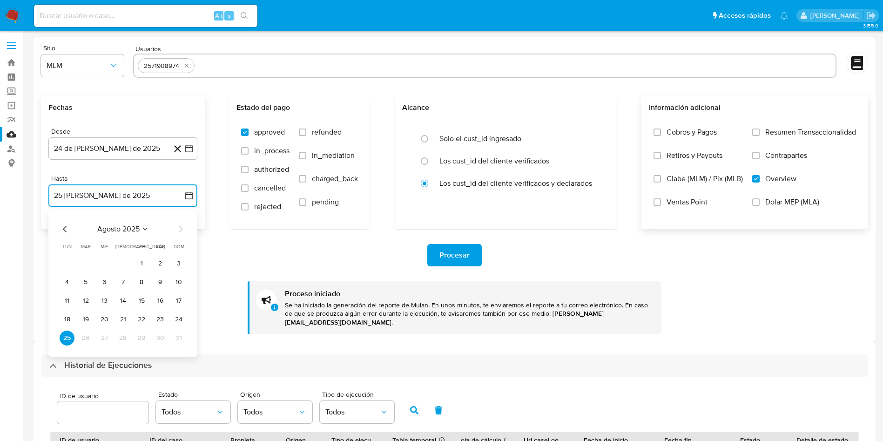
click at [67, 226] on icon "Mes anterior" at bounding box center [65, 228] width 11 height 11
click at [120, 338] on button "31" at bounding box center [122, 338] width 15 height 15
click at [228, 61] on input "text" at bounding box center [514, 65] width 633 height 15
type input "2577876347"
click at [445, 259] on span "Procesar" at bounding box center [455, 255] width 30 height 20
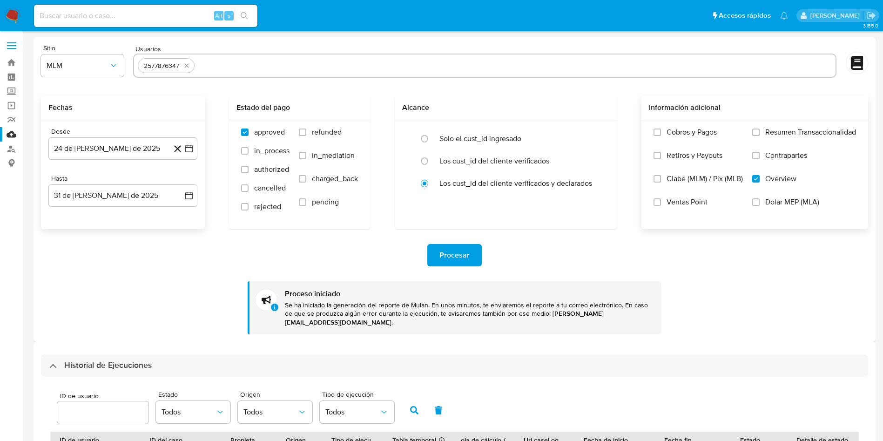
click at [129, 235] on div "Procesar Proceso iniciado Se ha iniciado la generación del reporte de Mulan. En…" at bounding box center [454, 281] width 827 height 105
click at [182, 62] on div "2577876347" at bounding box center [161, 65] width 43 height 9
click at [187, 63] on icon "quitar 2577876347" at bounding box center [186, 65] width 7 height 7
click at [220, 69] on input "text" at bounding box center [485, 65] width 694 height 15
click at [221, 70] on input "text" at bounding box center [485, 65] width 694 height 15
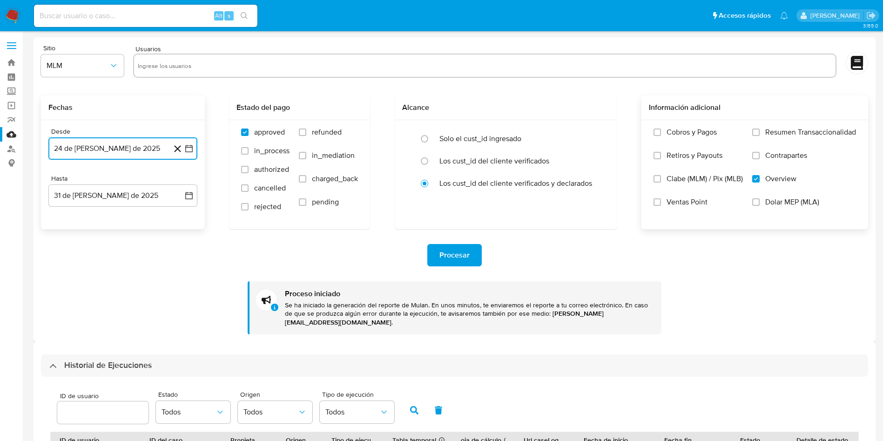
click at [230, 65] on input "text" at bounding box center [485, 65] width 694 height 15
type input "237584599"
click at [237, 72] on input "text" at bounding box center [514, 65] width 636 height 15
type input "305550993"
paste input "43249815"
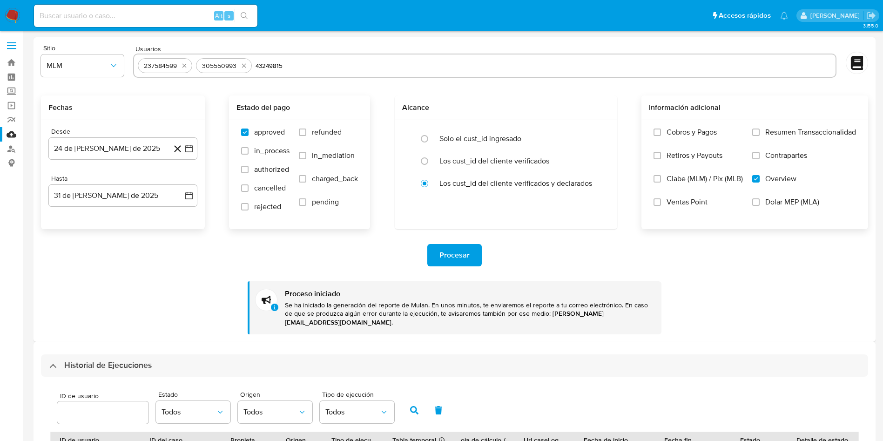
type input "43249815"
paste input "67979129"
type input "67979129"
paste input "137343033"
type input "137343033"
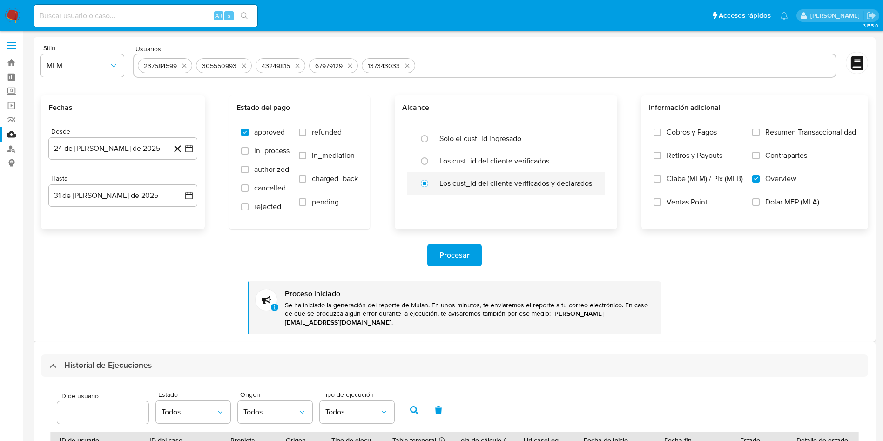
paste input "1207535681"
type input "1207535681"
paste input "554561288"
type input "554561288"
paste input "1173065600"
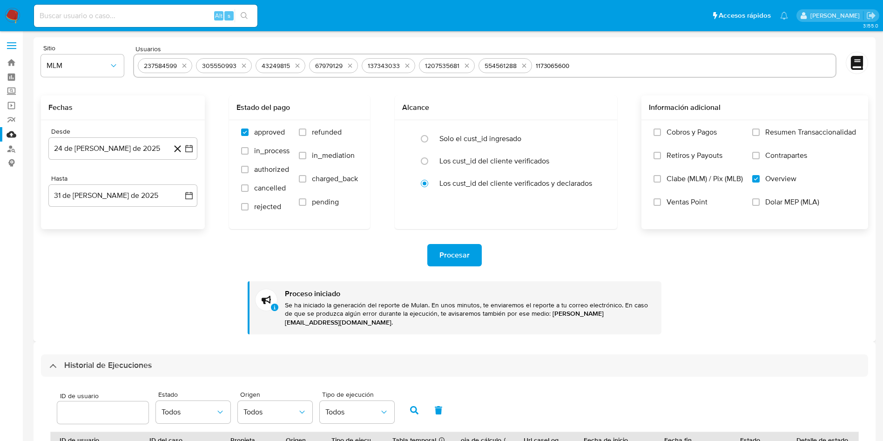
type input "1173065600"
paste input "316021570"
type input "316021570"
paste input "431547254"
type input "431547254"
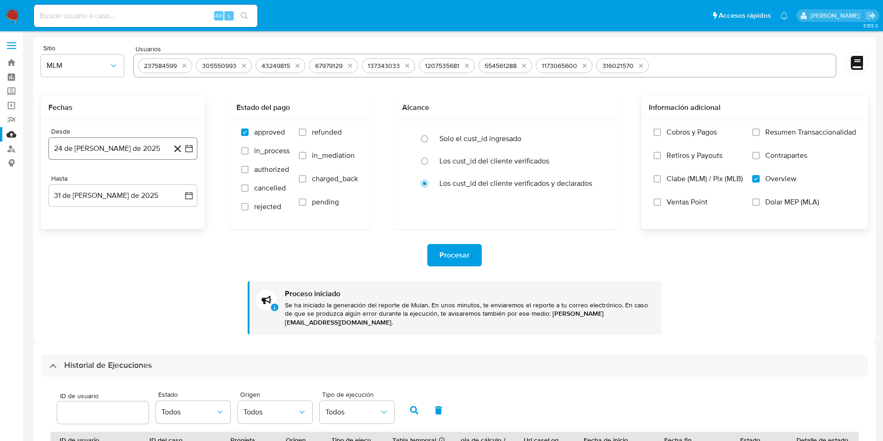
click at [187, 147] on icon "button" at bounding box center [188, 148] width 9 height 9
click at [64, 176] on icon "Mes anterior" at bounding box center [65, 181] width 11 height 11
click at [64, 177] on icon "Mes anterior" at bounding box center [65, 181] width 11 height 11
click at [83, 214] on button "1" at bounding box center [85, 216] width 15 height 15
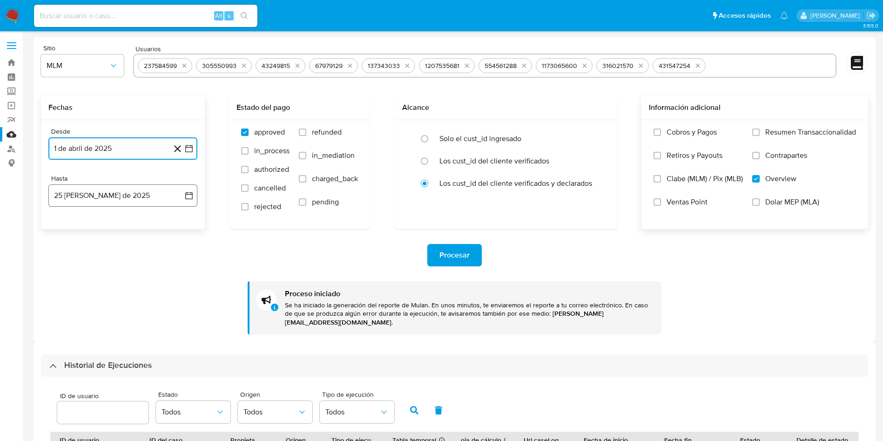
click at [189, 194] on icon "button" at bounding box center [188, 195] width 7 height 7
click at [64, 229] on icon "Mes anterior" at bounding box center [65, 229] width 4 height 7
click at [124, 336] on button "31" at bounding box center [122, 338] width 15 height 15
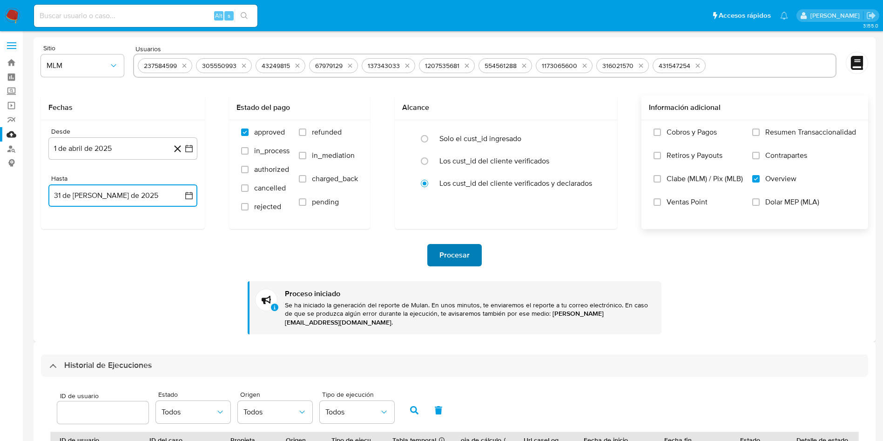
click at [452, 250] on span "Procesar" at bounding box center [455, 255] width 30 height 20
drag, startPoint x: 724, startPoint y: 66, endPoint x: 861, endPoint y: 96, distance: 140.1
click at [95, 53] on div "Sitio MLM Usuarios 237584599 305550993 43249815 67979129 137343033 1207535681 5…" at bounding box center [454, 63] width 827 height 36
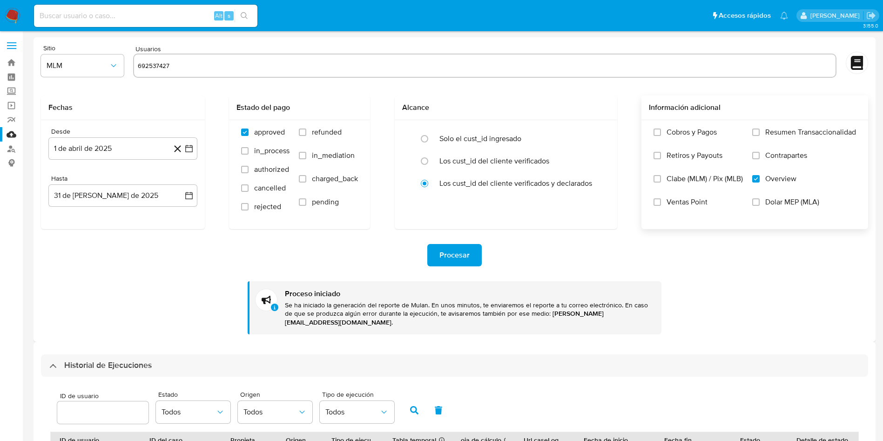
type input "692537427"
paste input "268218488"
type input "268218488"
paste input "456357040"
type input "456357040"
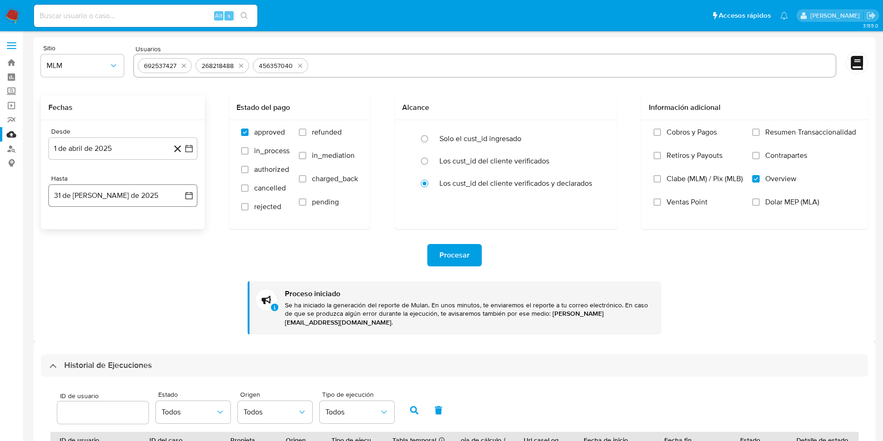
paste input "1283368675"
type input "1283368675"
click at [192, 147] on icon "button" at bounding box center [188, 148] width 7 height 7
click at [218, 278] on div "Procesar Proceso iniciado Se ha iniciado la generación del reporte de Mulan. En…" at bounding box center [454, 281] width 827 height 105
click at [540, 256] on div "Procesar" at bounding box center [454, 255] width 827 height 22
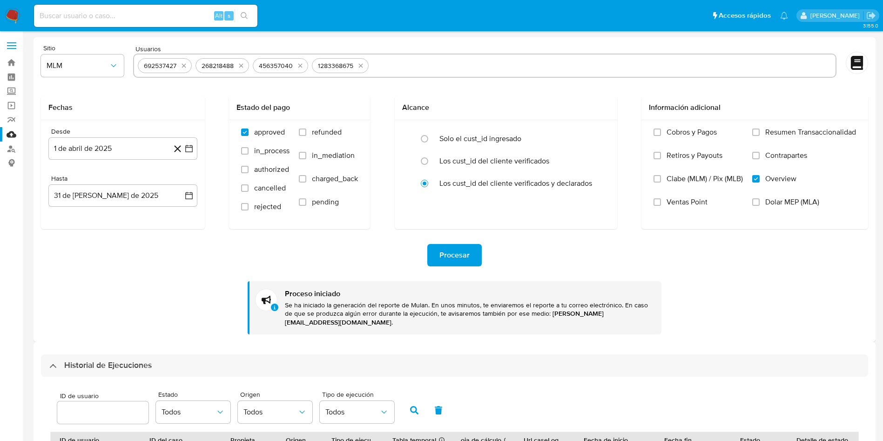
click at [475, 254] on button "Procesar" at bounding box center [454, 255] width 54 height 22
click at [395, 58] on input "text" at bounding box center [602, 65] width 460 height 15
type input "472796323"
paste input "784126596"
type input "784126596"
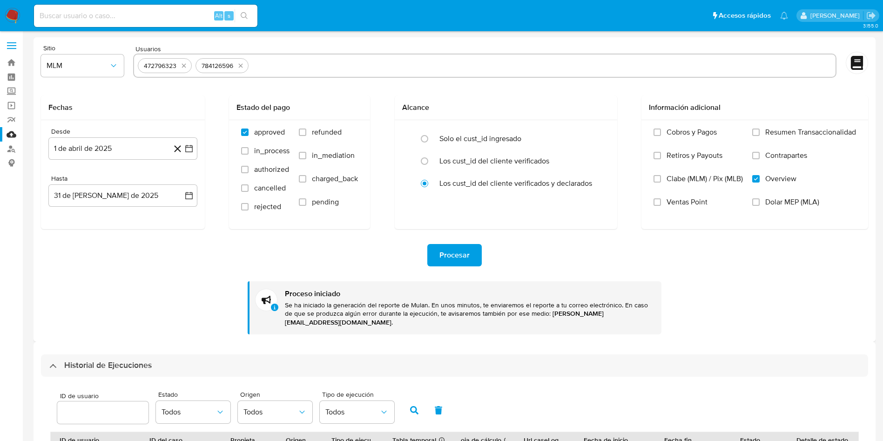
paste input "1813760200"
type input "1813760200"
paste input "244025733"
type input "244025733"
paste input "1272049157"
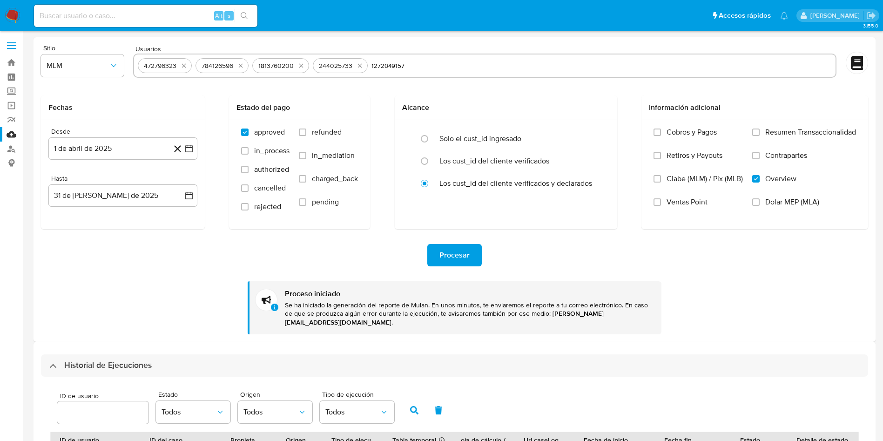
type input "1272049157"
paste input "1632538655"
type input "1632538655"
paste input "1776445525"
type input "1776445525"
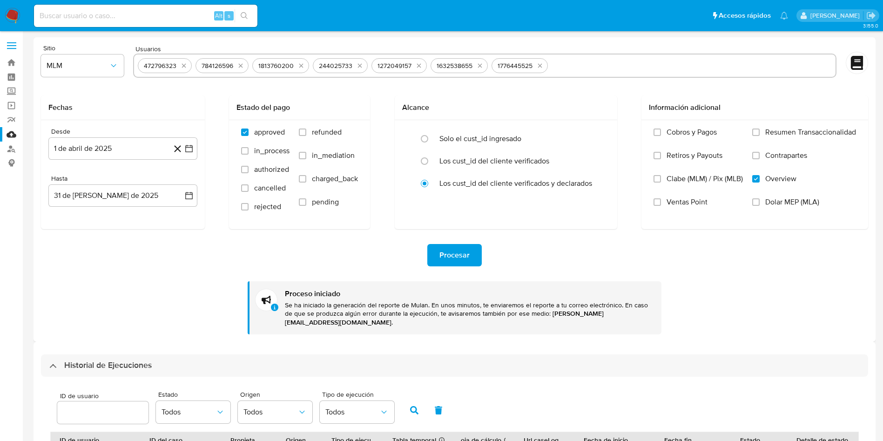
paste input "2085851923"
type input "2085851923"
paste input "292864564"
type input "292864564"
click at [471, 259] on button "Procesar" at bounding box center [454, 255] width 54 height 22
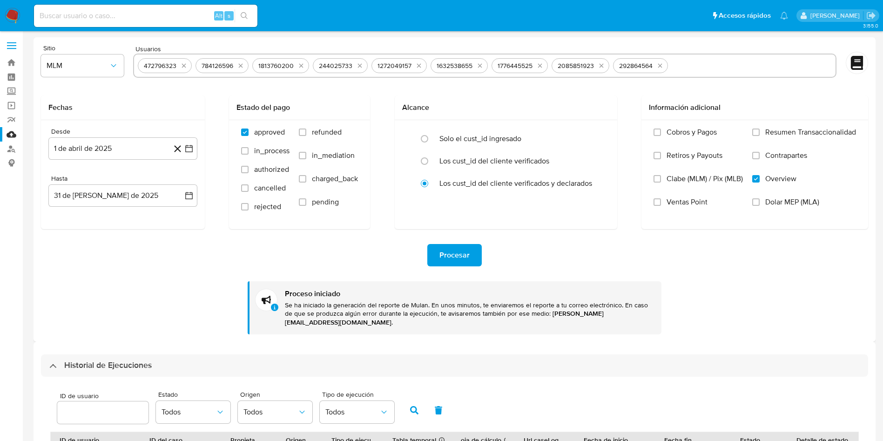
click at [736, 68] on input "text" at bounding box center [752, 65] width 160 height 15
paste input "385667049"
type input "385667049"
paste input "1844773868"
type input "1844773868"
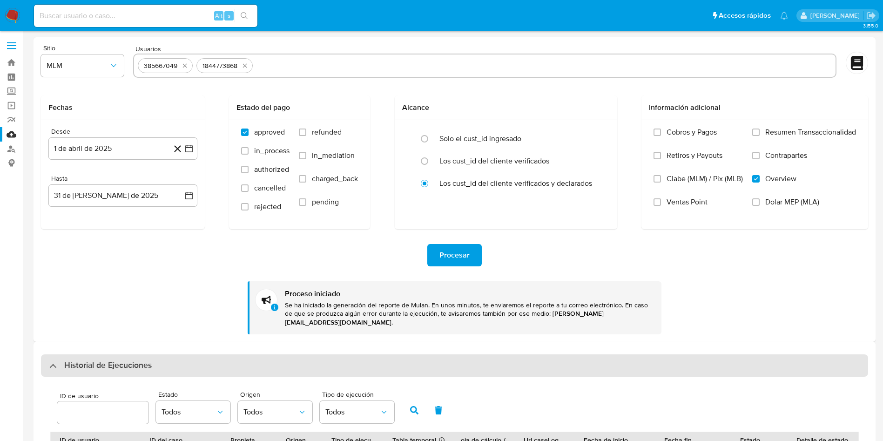
paste input "2115308408"
type input "2115308408"
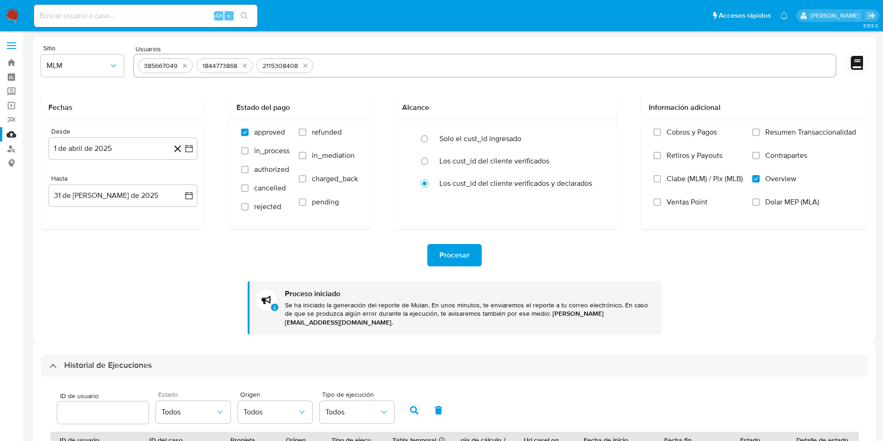
paste input "1096217259"
type input "1096217259"
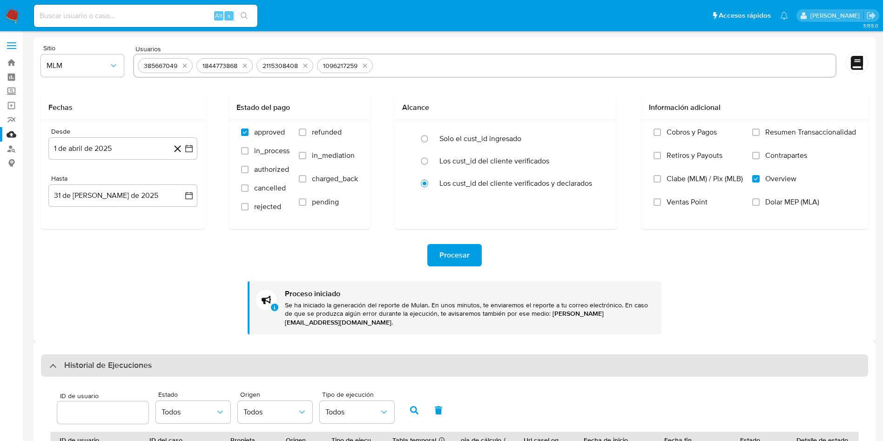
paste input "1686029966"
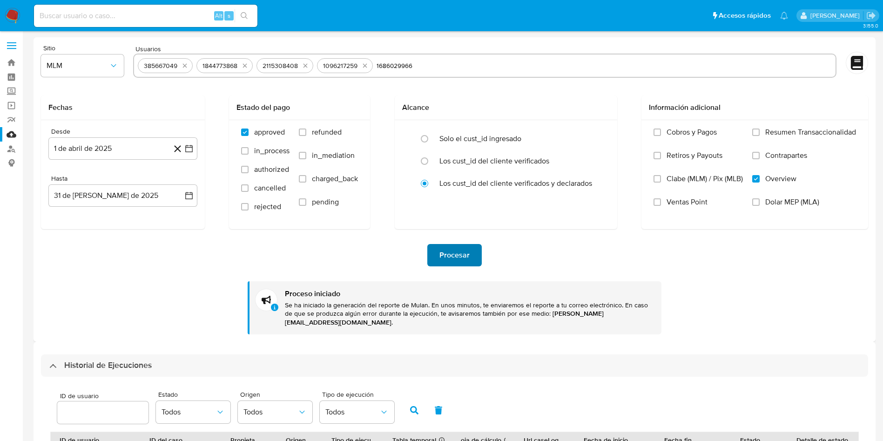
type input "1686029966"
click at [464, 252] on span "Procesar" at bounding box center [455, 255] width 30 height 20
click at [467, 68] on input "text" at bounding box center [635, 65] width 394 height 15
paste input "2226117079"
type input "2226117079"
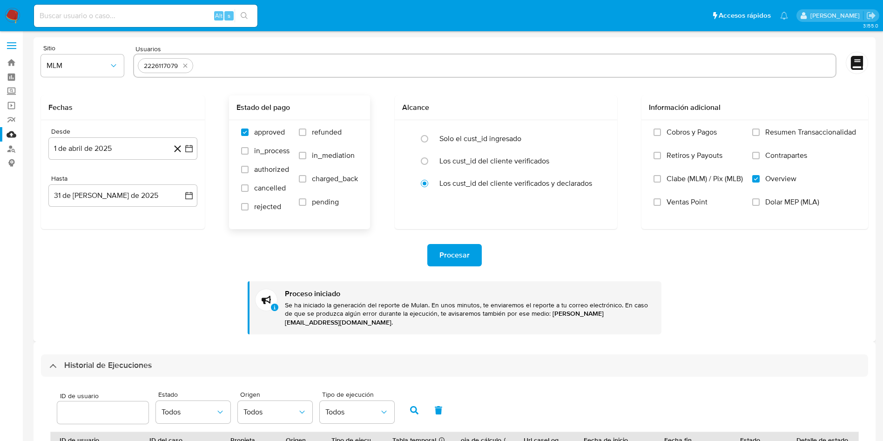
paste input "2299037680"
type input "2299037680"
click at [456, 253] on span "Procesar" at bounding box center [455, 255] width 30 height 20
drag, startPoint x: 277, startPoint y: 64, endPoint x: 291, endPoint y: 65, distance: 13.1
click at [277, 63] on input "text" at bounding box center [546, 65] width 572 height 15
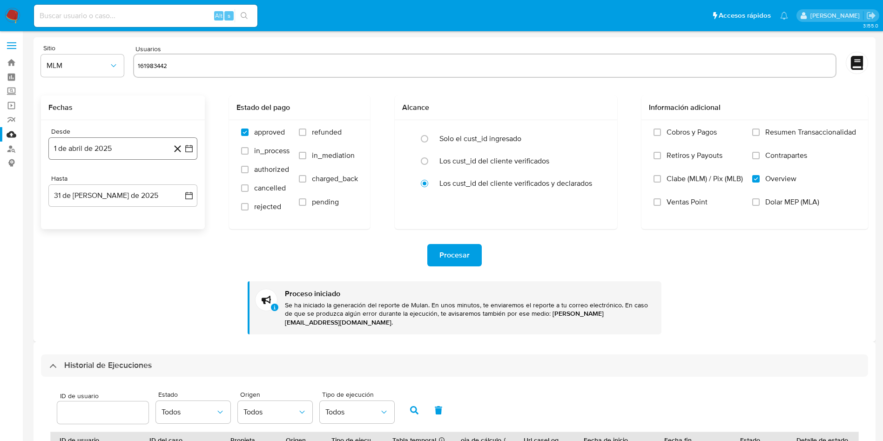
type input "161983442"
click at [190, 146] on icon "button" at bounding box center [188, 148] width 9 height 9
click at [184, 183] on icon "Mes siguiente" at bounding box center [180, 181] width 11 height 11
click at [158, 271] on button "21" at bounding box center [160, 272] width 15 height 15
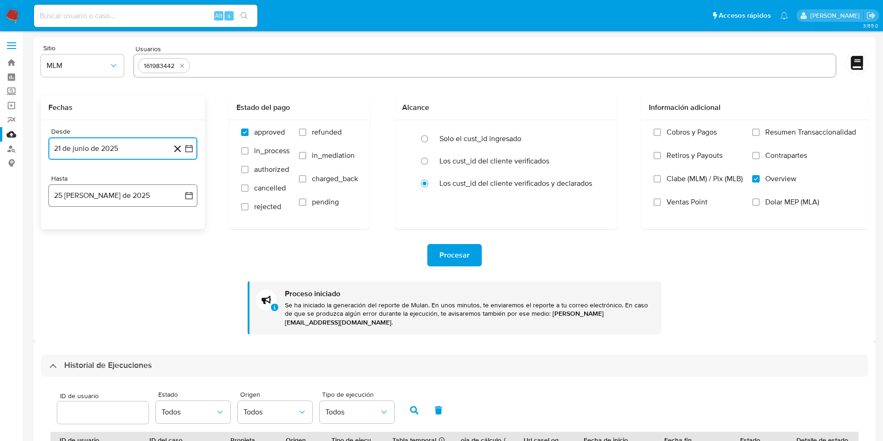
click at [187, 192] on icon "button" at bounding box center [188, 195] width 7 height 7
click at [64, 226] on icon "Mes anterior" at bounding box center [65, 228] width 11 height 11
click at [120, 333] on button "31" at bounding box center [122, 338] width 15 height 15
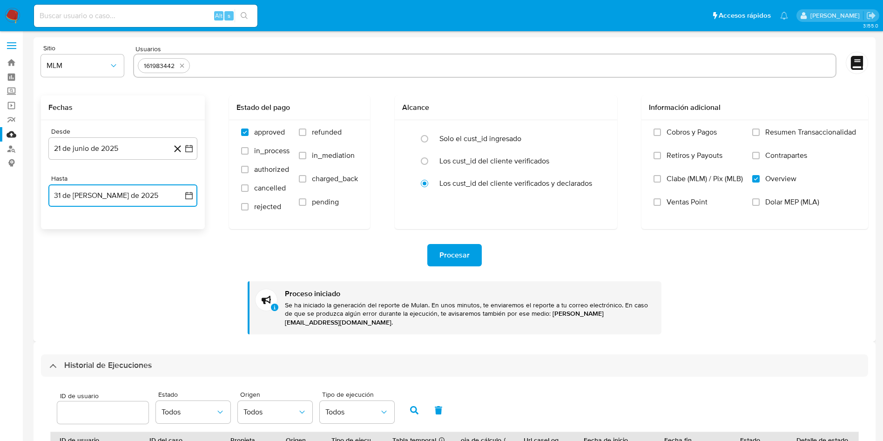
drag, startPoint x: 140, startPoint y: 193, endPoint x: 55, endPoint y: 183, distance: 85.8
click at [55, 183] on div "Hasta 31 de julio de 2025 31-07-2025" at bounding box center [122, 191] width 149 height 32
click at [461, 254] on span "Procesar" at bounding box center [455, 255] width 30 height 20
click at [228, 70] on input "text" at bounding box center [513, 65] width 638 height 15
type input "2299037680"
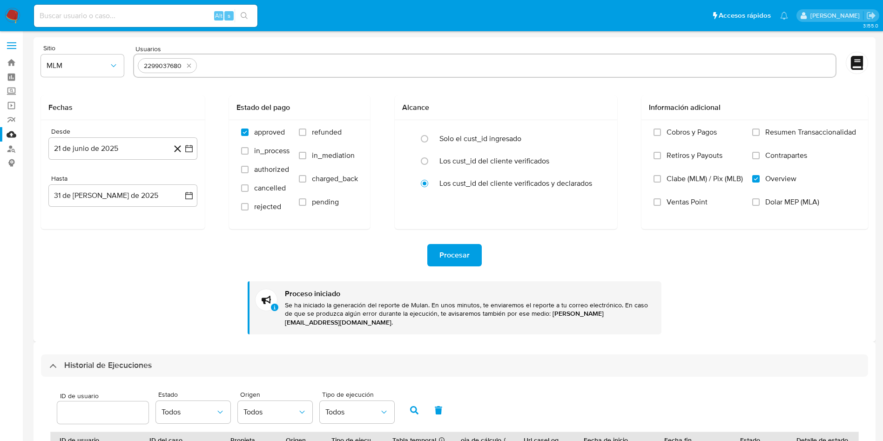
drag, startPoint x: 226, startPoint y: 64, endPoint x: 106, endPoint y: 43, distance: 121.5
click at [106, 43] on div "Sitio MLM Usuarios 2299037680 Fechas Desde 21 de junio de 2025 21-06-2025 Hasta…" at bounding box center [455, 189] width 842 height 304
paste input "2388805535"
type input "2388805535"
click at [188, 148] on icon "button" at bounding box center [188, 148] width 9 height 9
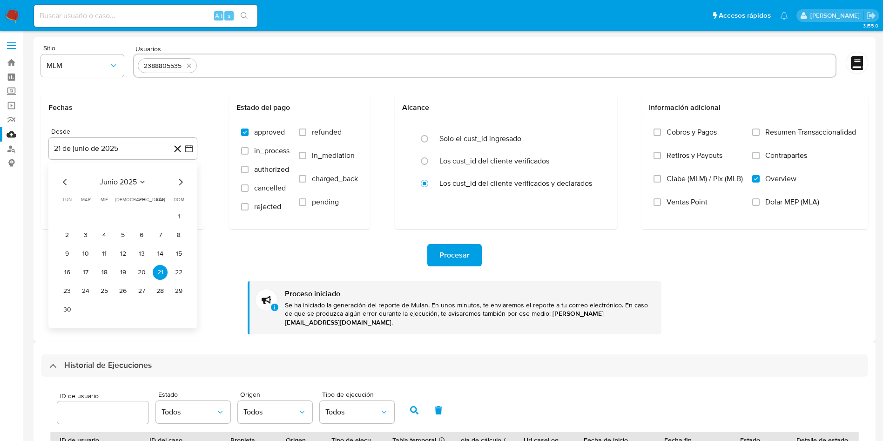
click at [63, 183] on icon "Mes anterior" at bounding box center [65, 181] width 11 height 11
click at [85, 247] on button "15" at bounding box center [85, 253] width 15 height 15
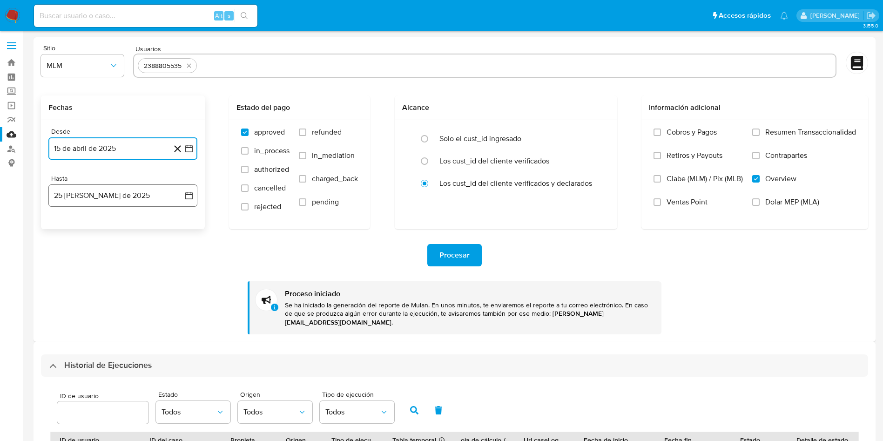
click at [190, 192] on icon "button" at bounding box center [188, 195] width 9 height 9
click at [66, 229] on icon "Mes anterior" at bounding box center [65, 228] width 11 height 11
click at [121, 343] on button "31" at bounding box center [122, 338] width 15 height 15
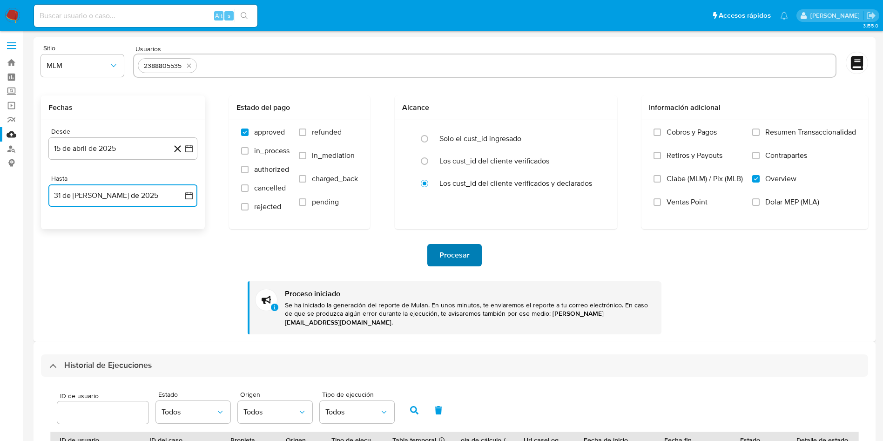
click at [455, 255] on span "Procesar" at bounding box center [455, 255] width 30 height 20
click at [213, 61] on input "text" at bounding box center [516, 65] width 631 height 15
type input "2450973460"
click at [190, 150] on icon "button" at bounding box center [188, 148] width 9 height 9
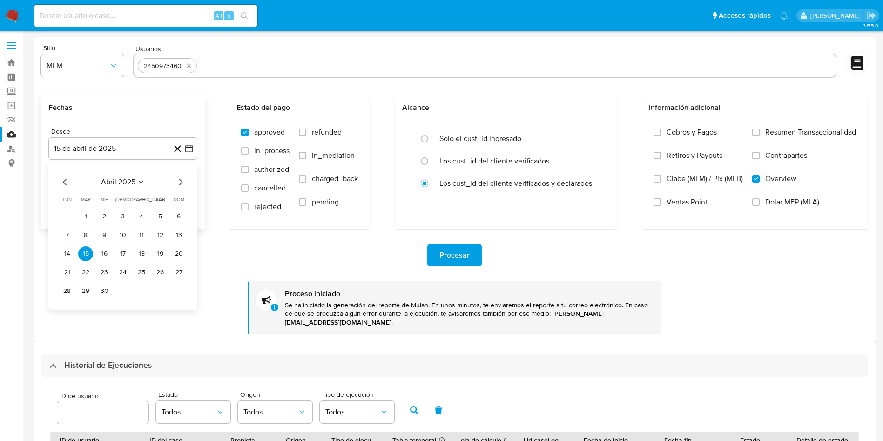
click at [183, 185] on icon "Mes siguiente" at bounding box center [180, 181] width 11 height 11
click at [66, 273] on button "19" at bounding box center [67, 272] width 15 height 15
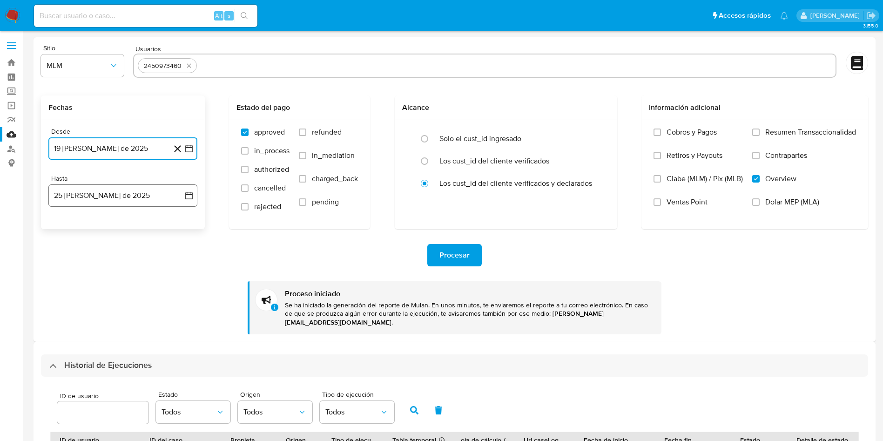
click at [188, 194] on icon "button" at bounding box center [188, 195] width 9 height 9
click at [64, 227] on icon "Mes anterior" at bounding box center [65, 228] width 11 height 11
click at [119, 335] on button "31" at bounding box center [122, 338] width 15 height 15
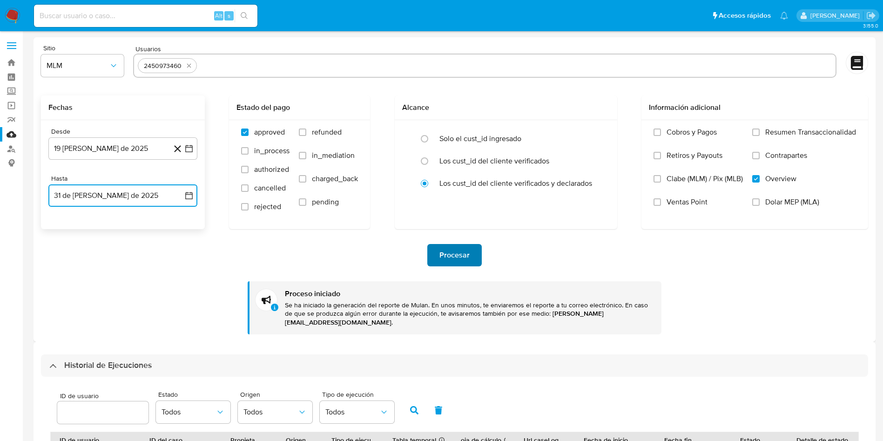
click at [448, 260] on span "Procesar" at bounding box center [455, 255] width 30 height 20
click at [189, 147] on icon "button" at bounding box center [188, 148] width 9 height 9
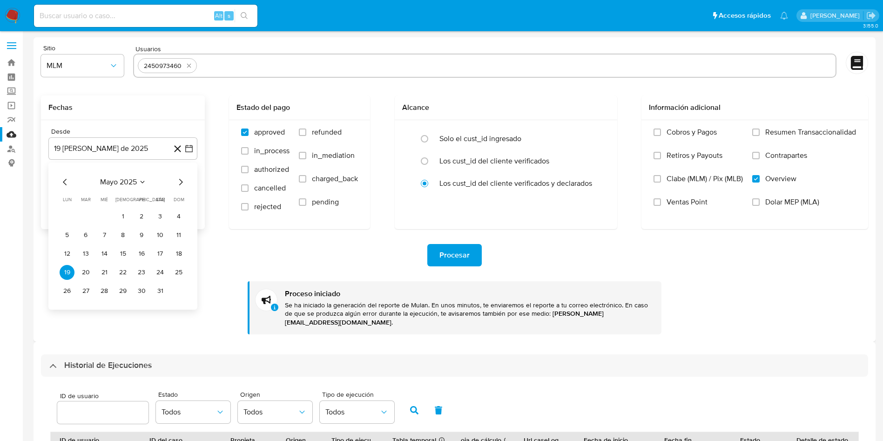
click at [183, 181] on icon "Mes siguiente" at bounding box center [180, 181] width 11 height 11
click at [68, 251] on button "9" at bounding box center [67, 253] width 15 height 15
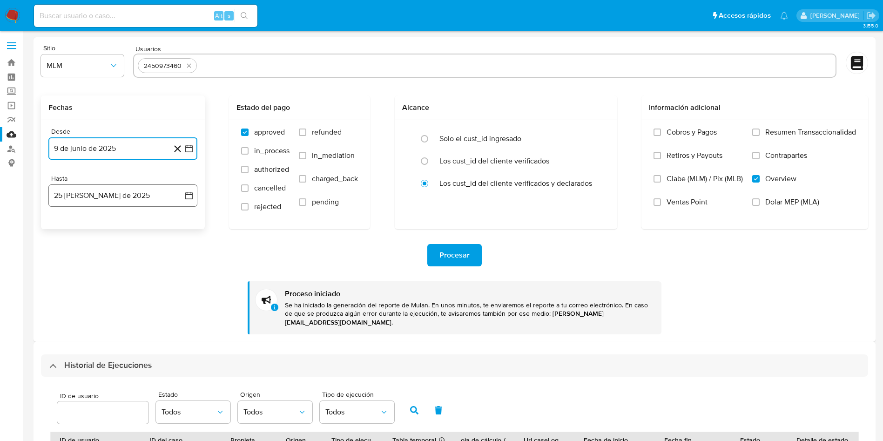
click at [191, 193] on icon "button" at bounding box center [188, 195] width 7 height 7
click at [63, 225] on icon "Mes anterior" at bounding box center [65, 228] width 11 height 11
click at [119, 338] on button "31" at bounding box center [122, 338] width 15 height 15
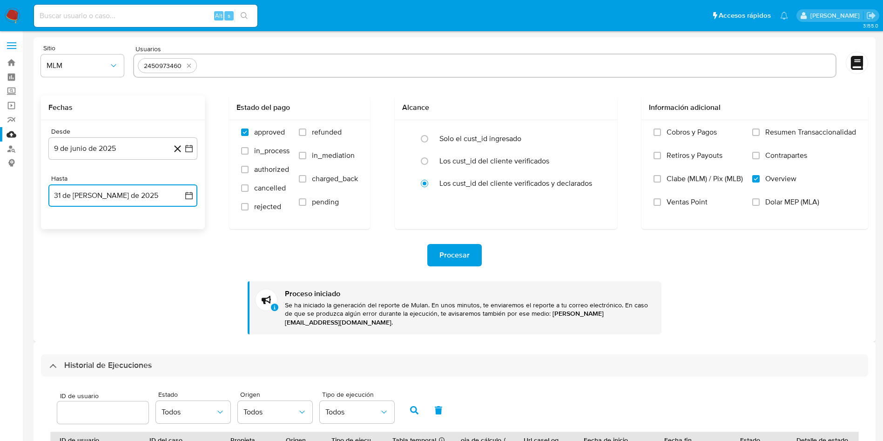
click at [304, 68] on input "text" at bounding box center [516, 65] width 631 height 15
type input "2484507995"
click at [442, 257] on span "Procesar" at bounding box center [455, 255] width 30 height 20
click at [187, 150] on icon "button" at bounding box center [188, 148] width 9 height 9
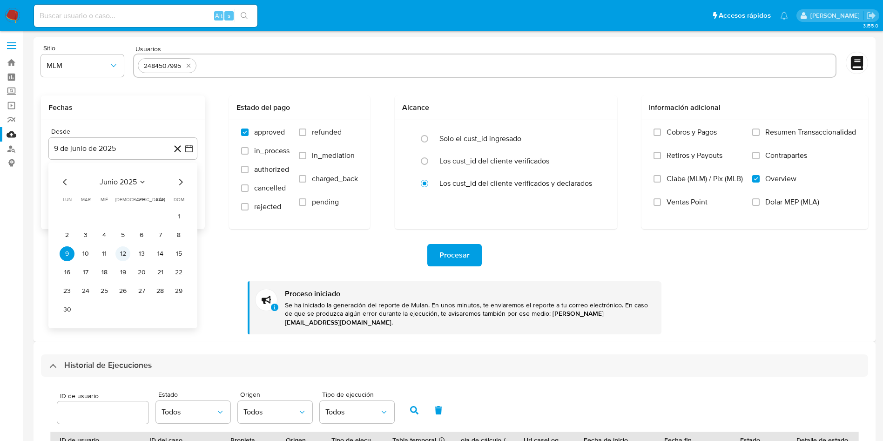
click at [123, 248] on button "12" at bounding box center [122, 253] width 15 height 15
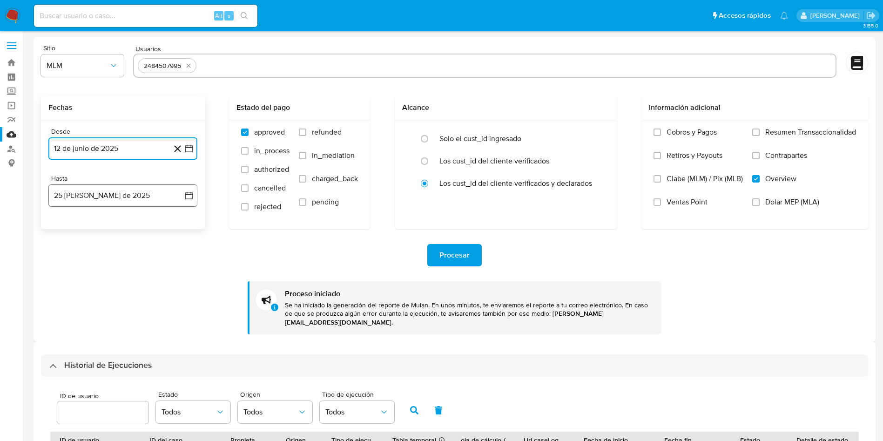
click at [190, 192] on icon "button" at bounding box center [188, 195] width 7 height 7
click at [65, 228] on icon "Mes anterior" at bounding box center [65, 228] width 11 height 11
click at [123, 338] on button "31" at bounding box center [122, 338] width 15 height 15
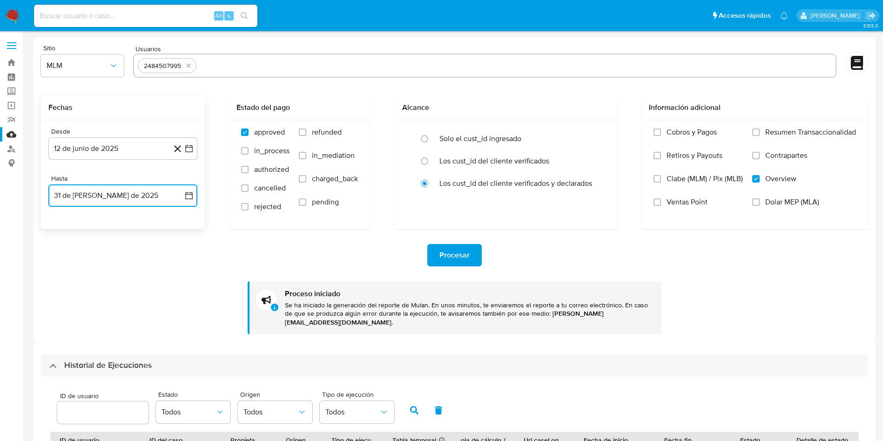
click at [231, 63] on input "text" at bounding box center [515, 65] width 631 height 15
type input "2491720995"
click at [472, 256] on button "Procesar" at bounding box center [454, 255] width 54 height 22
click at [191, 152] on icon "button" at bounding box center [188, 148] width 7 height 7
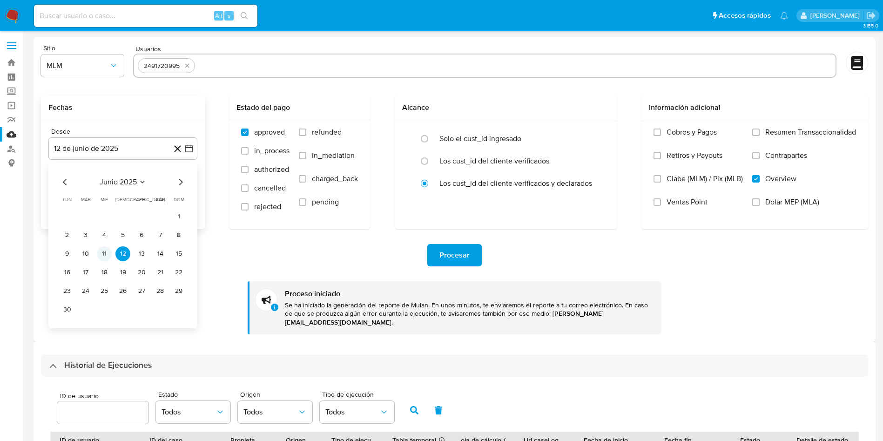
click at [102, 257] on button "11" at bounding box center [104, 253] width 15 height 15
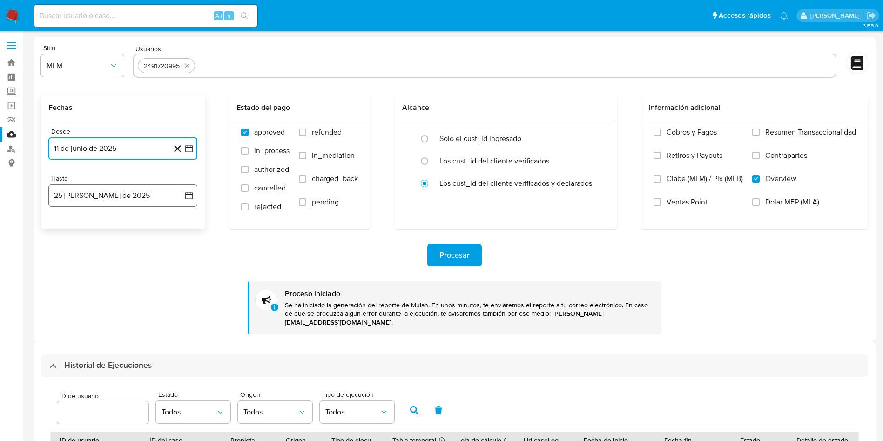
click at [192, 194] on icon "button" at bounding box center [188, 195] width 7 height 7
click at [62, 229] on icon "Mes anterior" at bounding box center [65, 228] width 11 height 11
click at [120, 337] on button "31" at bounding box center [122, 338] width 15 height 15
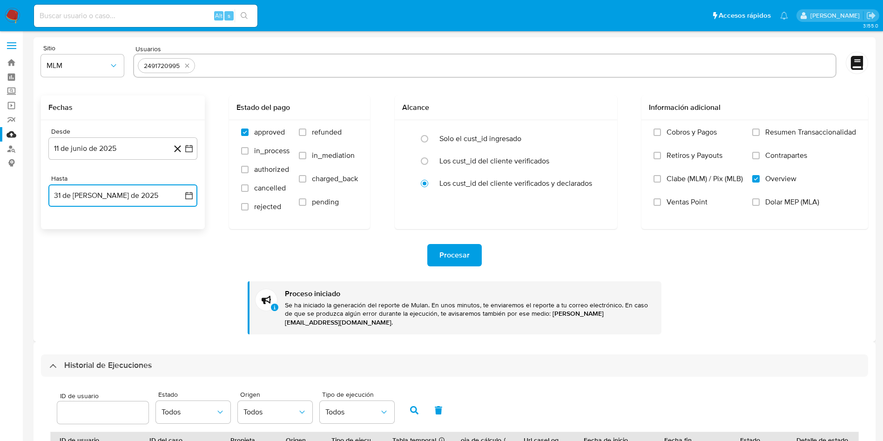
click at [271, 65] on input "text" at bounding box center [515, 65] width 633 height 15
type input "2493805698"
click at [470, 254] on button "Procesar" at bounding box center [454, 255] width 54 height 22
click at [190, 145] on icon "button" at bounding box center [188, 148] width 9 height 9
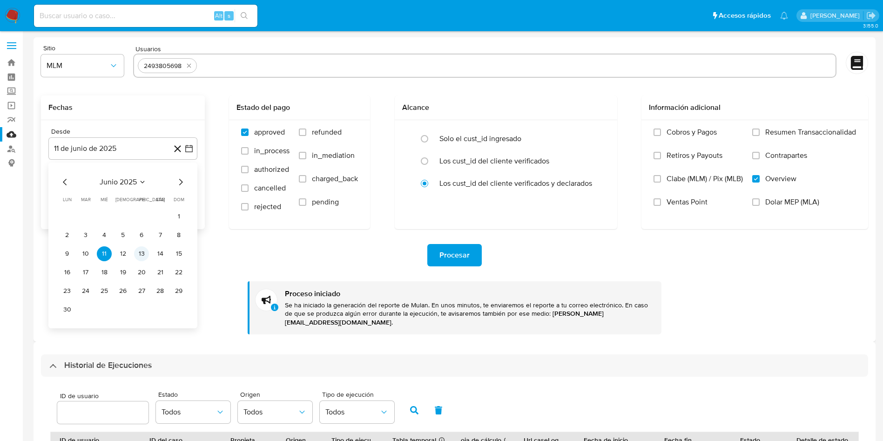
click at [138, 257] on button "13" at bounding box center [141, 253] width 15 height 15
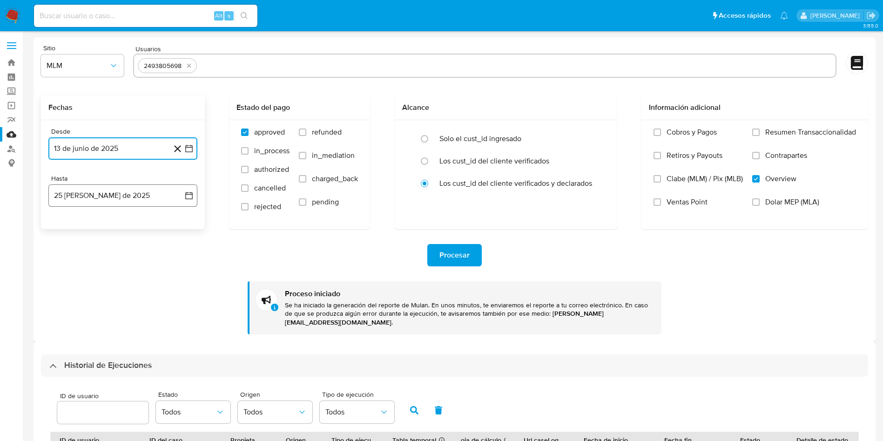
click at [192, 193] on icon "button" at bounding box center [188, 195] width 7 height 7
click at [62, 226] on icon "Mes anterior" at bounding box center [65, 228] width 11 height 11
drag, startPoint x: 122, startPoint y: 336, endPoint x: 394, endPoint y: 215, distance: 298.1
click at [122, 336] on button "31" at bounding box center [122, 338] width 15 height 15
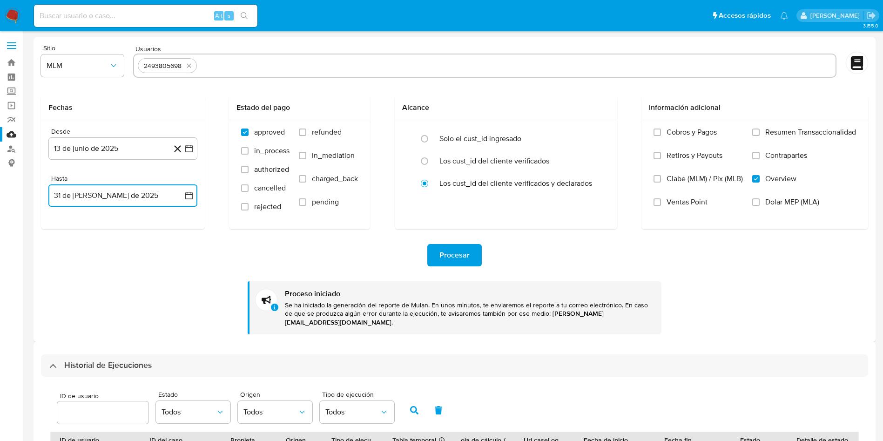
click at [253, 65] on input "text" at bounding box center [516, 65] width 631 height 15
type input "2496373746"
click at [463, 258] on span "Procesar" at bounding box center [455, 255] width 30 height 20
click at [187, 145] on icon "button" at bounding box center [188, 148] width 7 height 7
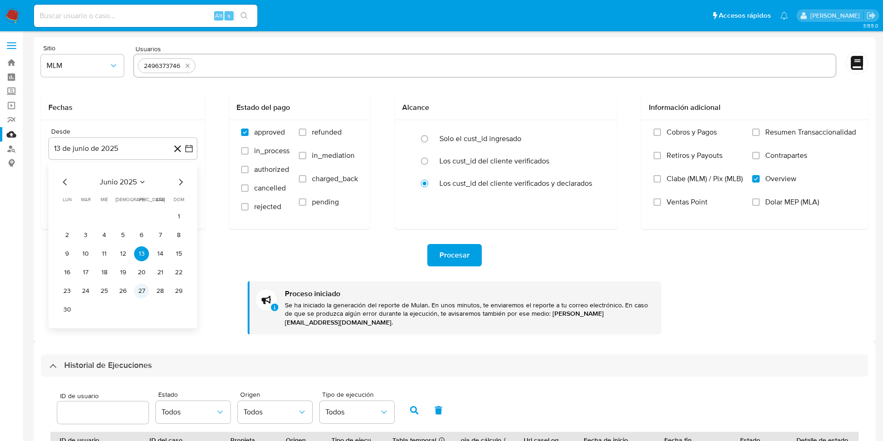
click at [138, 290] on button "27" at bounding box center [141, 291] width 15 height 15
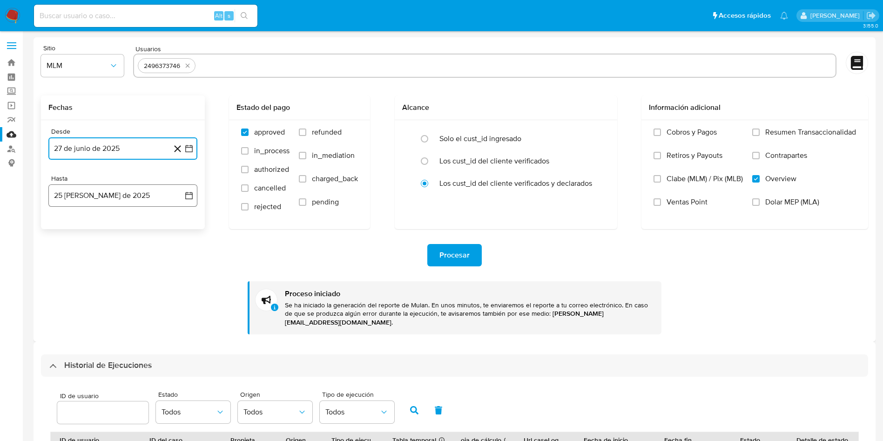
drag, startPoint x: 187, startPoint y: 195, endPoint x: 182, endPoint y: 204, distance: 10.2
click at [187, 196] on icon "button" at bounding box center [188, 195] width 9 height 9
click at [62, 226] on icon "Mes anterior" at bounding box center [65, 228] width 11 height 11
click at [122, 340] on button "31" at bounding box center [122, 338] width 15 height 15
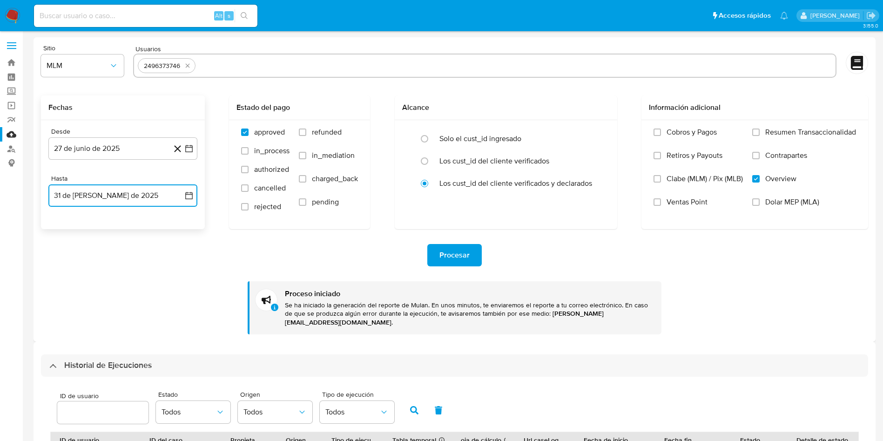
click at [242, 66] on input "text" at bounding box center [515, 65] width 632 height 15
type input "2519092911"
click at [440, 259] on span "Procesar" at bounding box center [455, 255] width 30 height 20
click at [183, 145] on icon at bounding box center [178, 149] width 12 height 12
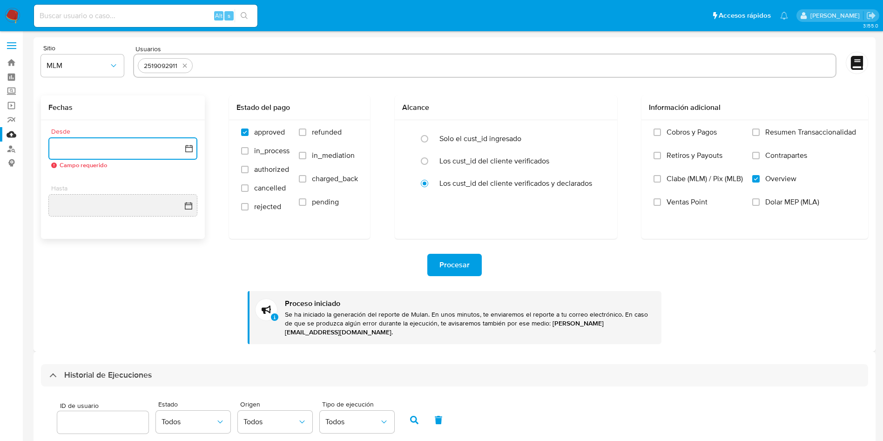
click at [187, 148] on icon "button" at bounding box center [188, 148] width 9 height 9
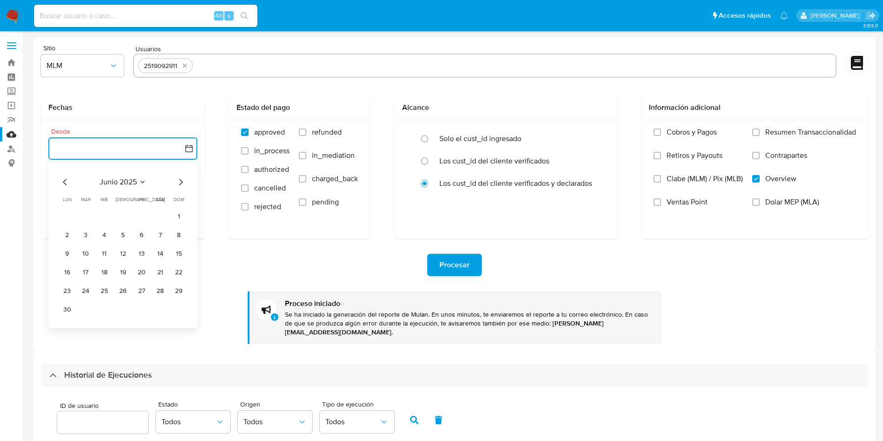
click at [69, 273] on button "16" at bounding box center [67, 272] width 15 height 15
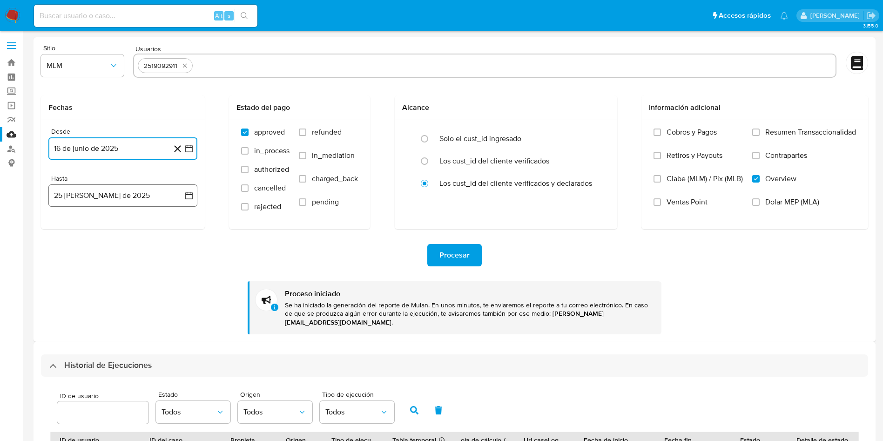
click at [191, 192] on icon "button" at bounding box center [188, 195] width 9 height 9
click at [61, 229] on icon "Mes anterior" at bounding box center [65, 228] width 11 height 11
click at [119, 333] on button "31" at bounding box center [122, 338] width 15 height 15
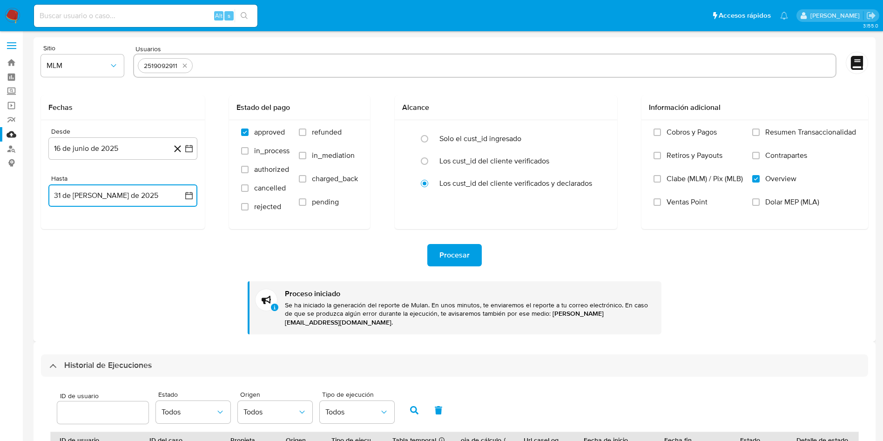
click at [225, 68] on input "text" at bounding box center [513, 65] width 635 height 15
type input "824475632"
click at [460, 262] on span "Procesar" at bounding box center [455, 255] width 30 height 20
click at [187, 146] on icon "button" at bounding box center [188, 148] width 7 height 7
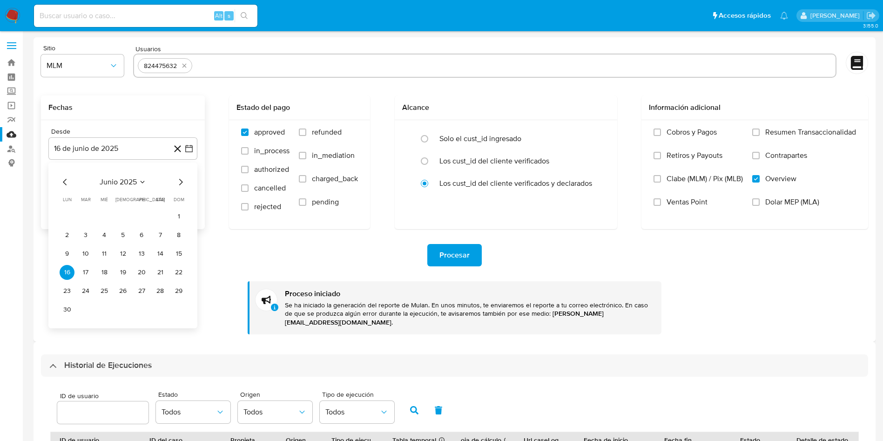
click at [63, 187] on icon "Mes anterior" at bounding box center [65, 181] width 11 height 11
click at [124, 212] on button "1" at bounding box center [122, 216] width 15 height 15
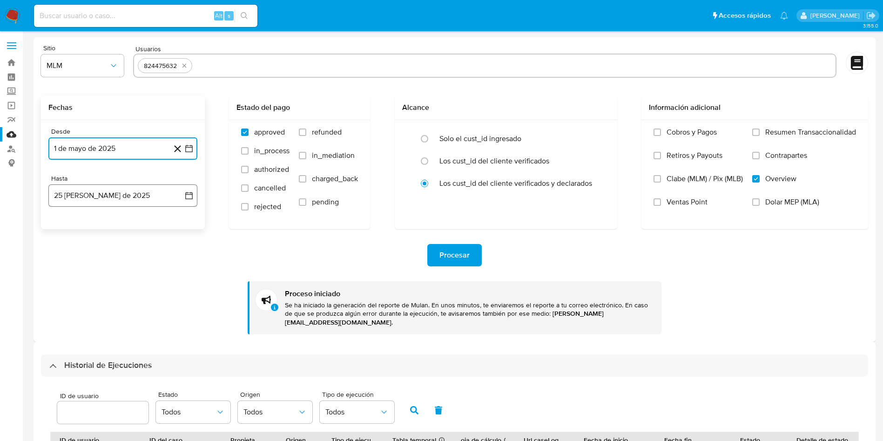
click at [188, 193] on icon "button" at bounding box center [188, 195] width 9 height 9
drag, startPoint x: 62, startPoint y: 227, endPoint x: 96, endPoint y: 255, distance: 43.3
click at [61, 227] on icon "Mes anterior" at bounding box center [65, 228] width 11 height 11
click at [125, 338] on button "31" at bounding box center [122, 338] width 15 height 15
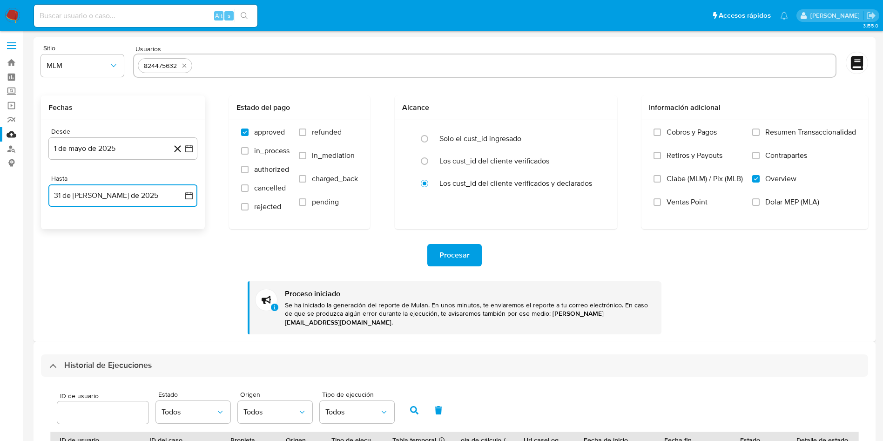
click at [259, 63] on input "text" at bounding box center [514, 65] width 636 height 15
type input "1021491318"
click at [460, 253] on span "Procesar" at bounding box center [455, 255] width 30 height 20
click at [190, 144] on icon "button" at bounding box center [188, 148] width 9 height 9
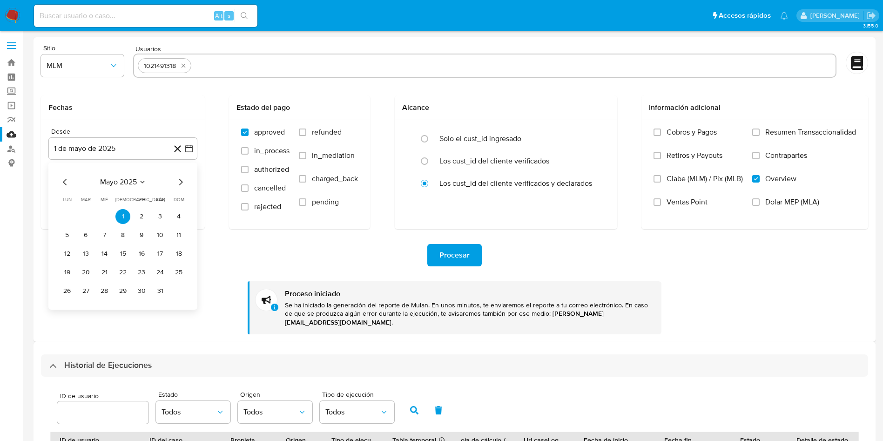
click at [181, 183] on icon "Mes siguiente" at bounding box center [180, 181] width 11 height 11
click at [181, 182] on icon "Mes siguiente" at bounding box center [180, 181] width 11 height 11
click at [65, 232] on button "7" at bounding box center [67, 235] width 15 height 15
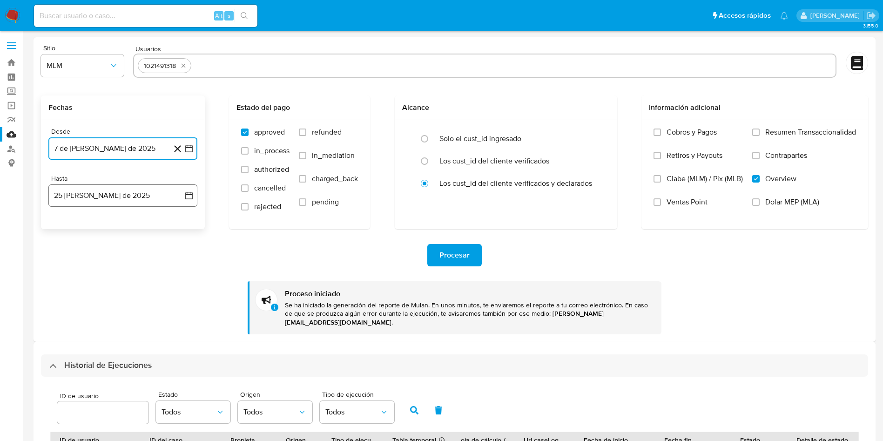
click at [191, 191] on icon "button" at bounding box center [188, 195] width 9 height 9
click at [64, 228] on icon "Mes anterior" at bounding box center [65, 229] width 4 height 7
drag, startPoint x: 123, startPoint y: 336, endPoint x: 162, endPoint y: 270, distance: 76.6
click at [124, 336] on button "31" at bounding box center [122, 338] width 15 height 15
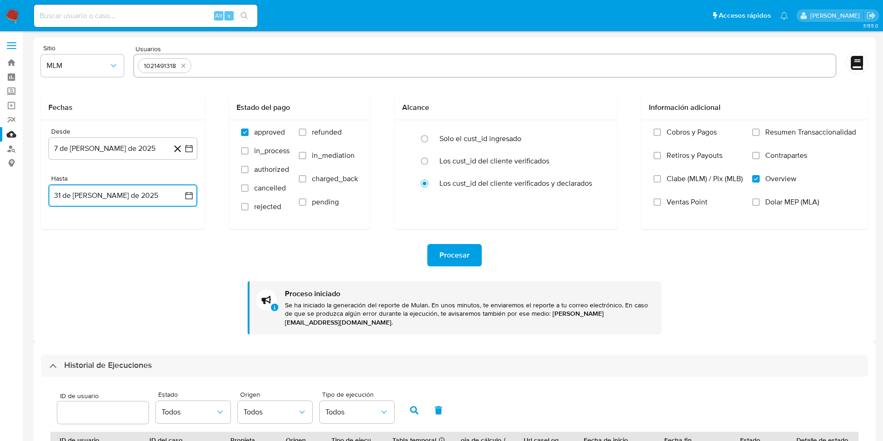
click at [237, 61] on input "text" at bounding box center [513, 65] width 636 height 15
type input "2430939456"
click at [467, 252] on span "Procesar" at bounding box center [455, 255] width 30 height 20
click at [195, 148] on button "7 de julio de 2025" at bounding box center [122, 148] width 149 height 22
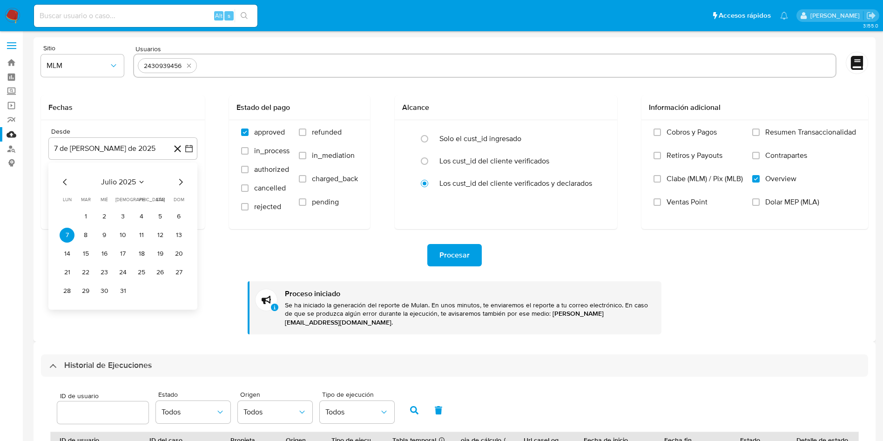
click at [64, 178] on icon "Mes anterior" at bounding box center [65, 181] width 11 height 11
click at [63, 176] on icon "Mes anterior" at bounding box center [65, 181] width 11 height 11
click at [68, 254] on button "12" at bounding box center [67, 253] width 15 height 15
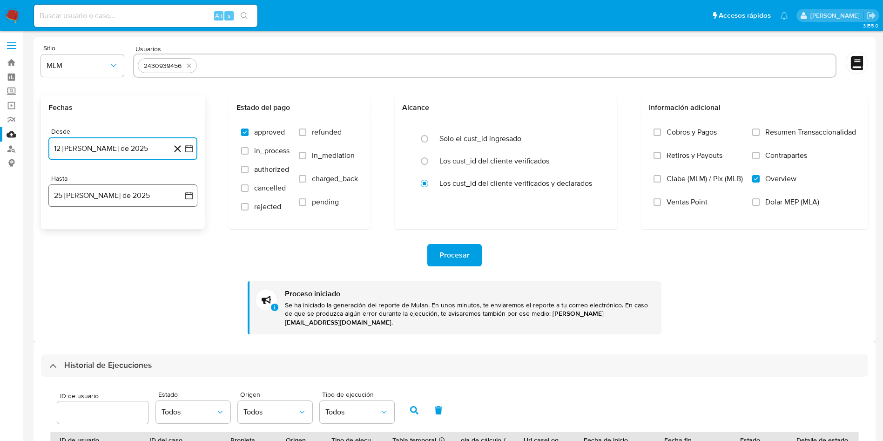
click at [187, 191] on icon "button" at bounding box center [188, 195] width 9 height 9
click at [62, 230] on icon "Mes anterior" at bounding box center [65, 228] width 11 height 11
click at [122, 339] on button "31" at bounding box center [122, 338] width 15 height 15
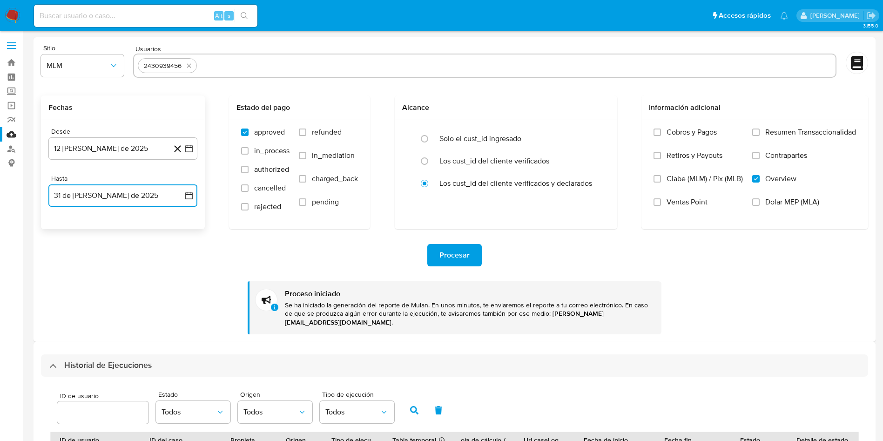
click at [250, 58] on input "text" at bounding box center [516, 65] width 631 height 15
type input "2437441752"
click at [458, 256] on span "Procesar" at bounding box center [455, 255] width 30 height 20
click at [188, 151] on icon "button" at bounding box center [188, 148] width 9 height 9
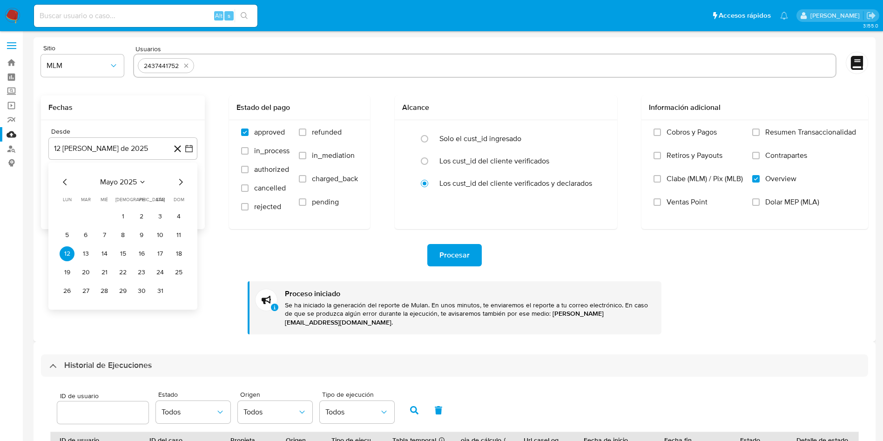
click at [66, 282] on tbody "1 2 3 4 5 6 7 8 9 10 11 12 13 14 15 16 17 18 19 20 21 22 23 24 25 26 27 28 29 3…" at bounding box center [123, 253] width 127 height 89
click at [69, 289] on button "26" at bounding box center [67, 291] width 15 height 15
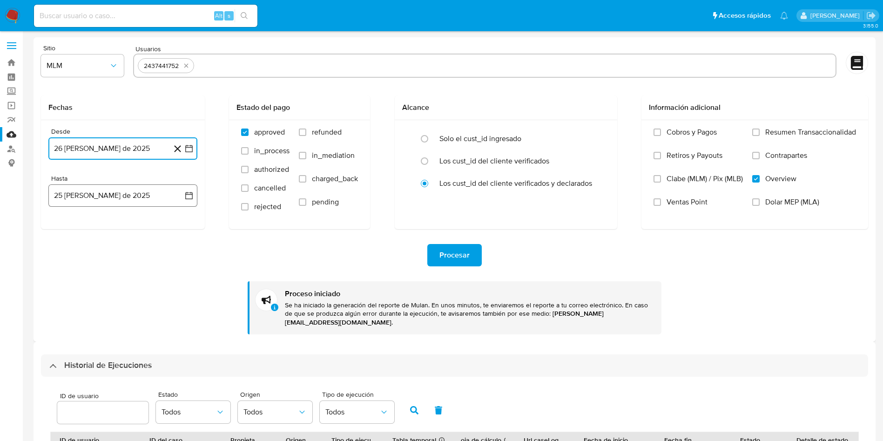
click at [186, 198] on icon "button" at bounding box center [188, 195] width 9 height 9
click at [64, 229] on icon "Mes anterior" at bounding box center [65, 228] width 11 height 11
click at [123, 338] on button "31" at bounding box center [122, 338] width 15 height 15
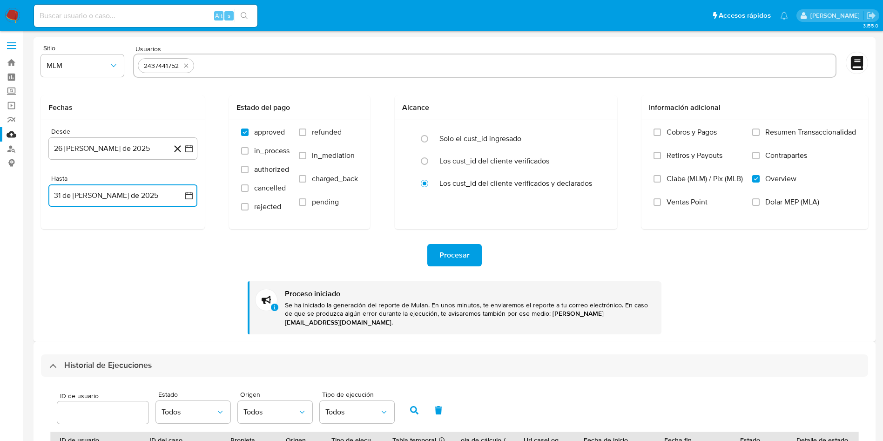
drag, startPoint x: 212, startPoint y: 64, endPoint x: 228, endPoint y: 50, distance: 21.1
click at [213, 63] on input "text" at bounding box center [515, 65] width 634 height 15
type input "2461722564"
click at [467, 271] on div "Procesar Proceso iniciado Se ha iniciado la generación del reporte de Mulan. En…" at bounding box center [454, 281] width 827 height 105
click at [466, 252] on span "Procesar" at bounding box center [455, 255] width 30 height 20
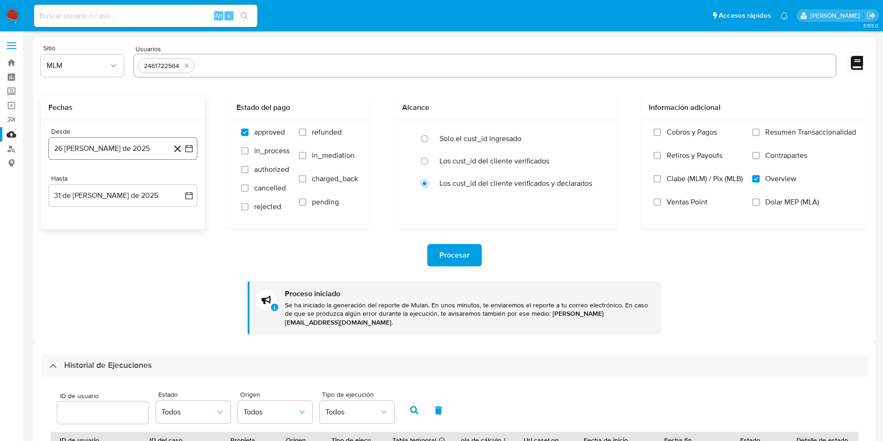
click at [188, 146] on icon "button" at bounding box center [188, 148] width 9 height 9
click at [180, 183] on icon "Mes siguiente" at bounding box center [180, 181] width 11 height 11
click at [161, 249] on button "19" at bounding box center [160, 253] width 15 height 15
click at [189, 192] on icon "button" at bounding box center [188, 195] width 9 height 9
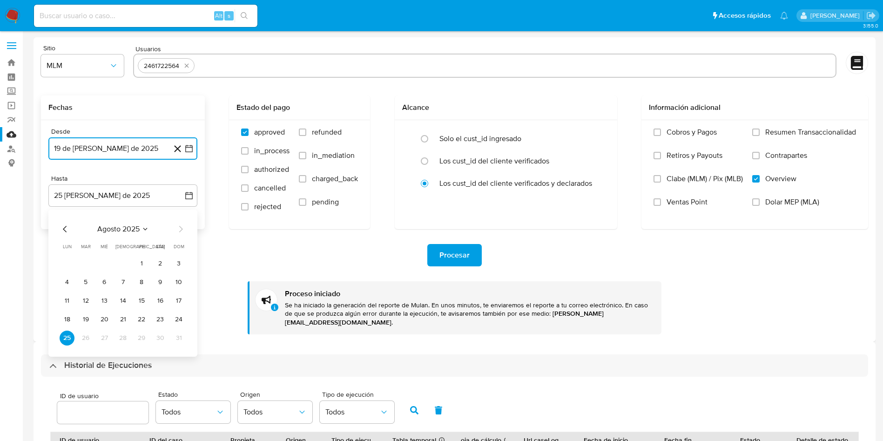
click at [64, 229] on icon "Mes anterior" at bounding box center [65, 229] width 4 height 7
click at [121, 335] on button "31" at bounding box center [122, 338] width 15 height 15
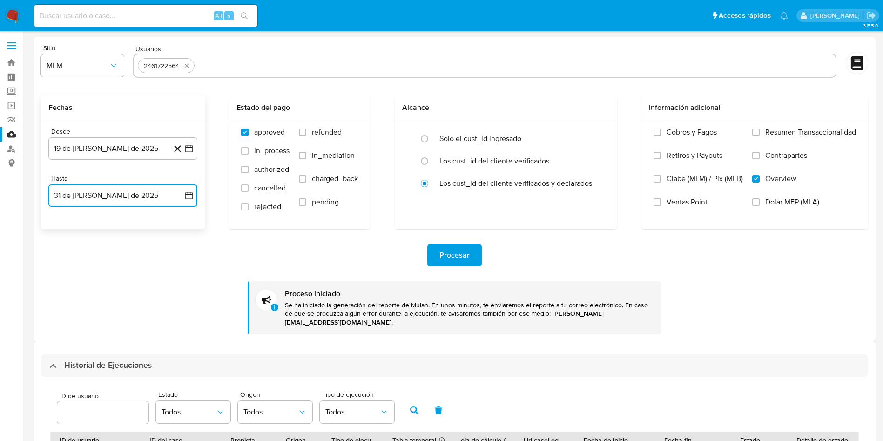
click at [369, 70] on input "text" at bounding box center [514, 65] width 633 height 15
type input "2571908974"
click at [444, 255] on span "Procesar" at bounding box center [455, 255] width 30 height 20
click at [184, 143] on button "19 de julio de 2025" at bounding box center [122, 148] width 149 height 22
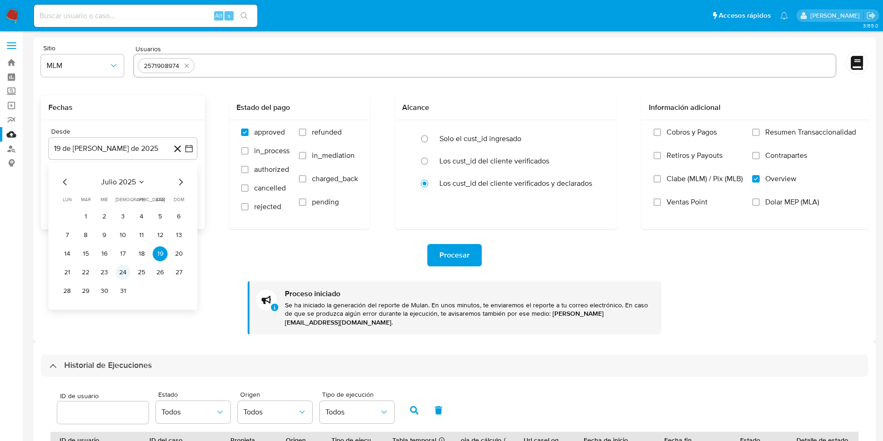
click at [119, 274] on button "24" at bounding box center [122, 272] width 15 height 15
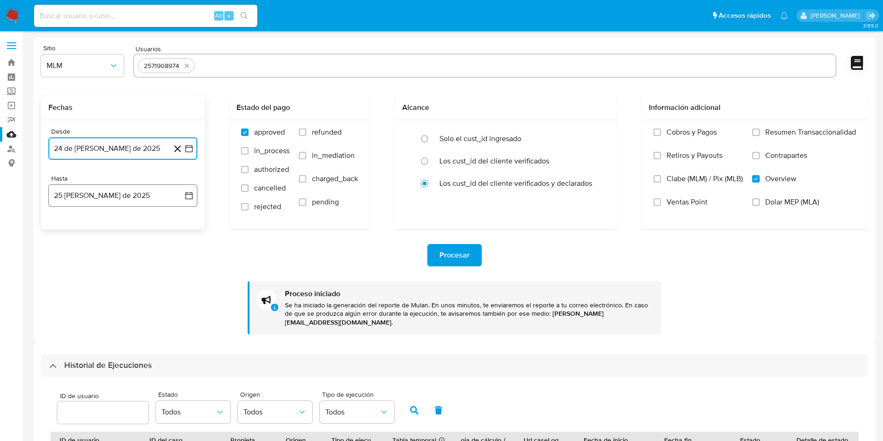
click at [185, 195] on icon "button" at bounding box center [188, 195] width 9 height 9
click at [64, 229] on icon "Mes anterior" at bounding box center [65, 228] width 11 height 11
click at [119, 338] on button "31" at bounding box center [122, 338] width 15 height 15
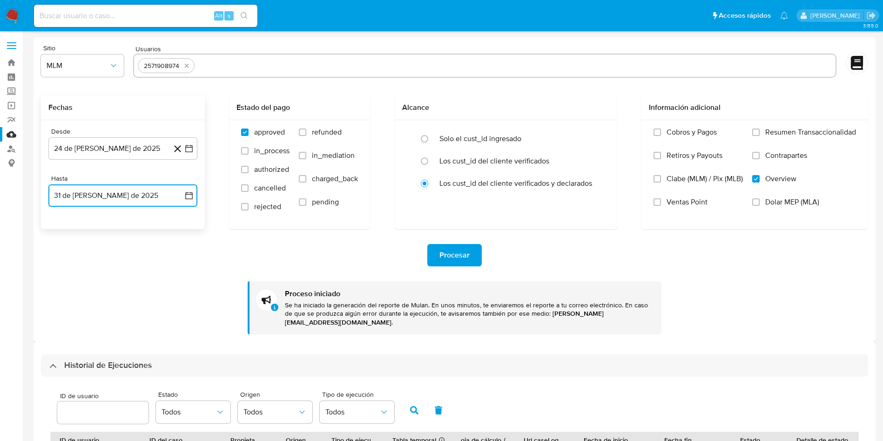
click at [237, 66] on input "text" at bounding box center [514, 65] width 633 height 15
type input "2577876347"
click at [470, 255] on button "Procesar" at bounding box center [454, 255] width 54 height 22
